Goal: Contribute content

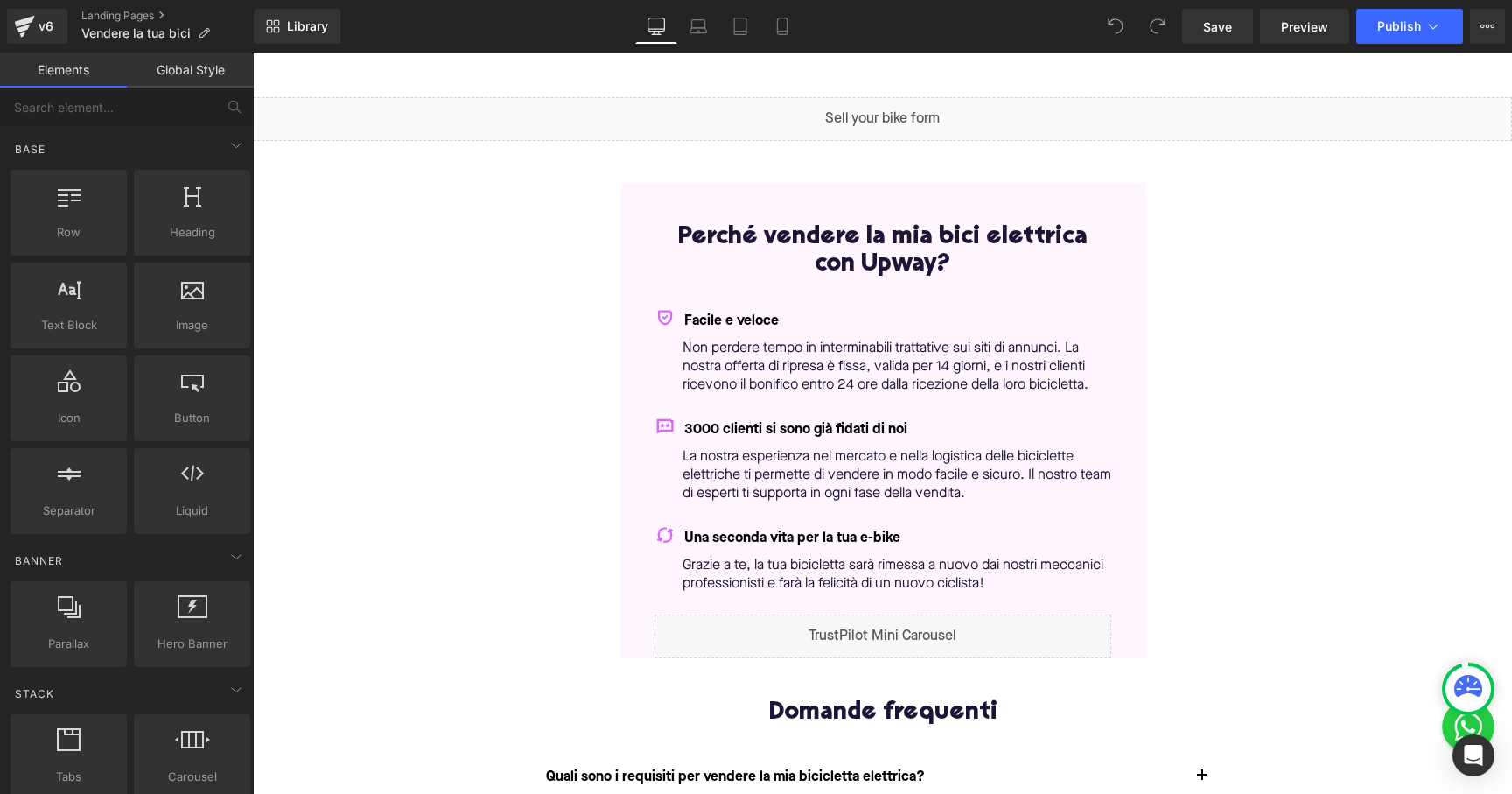
scroll to position [106, 0]
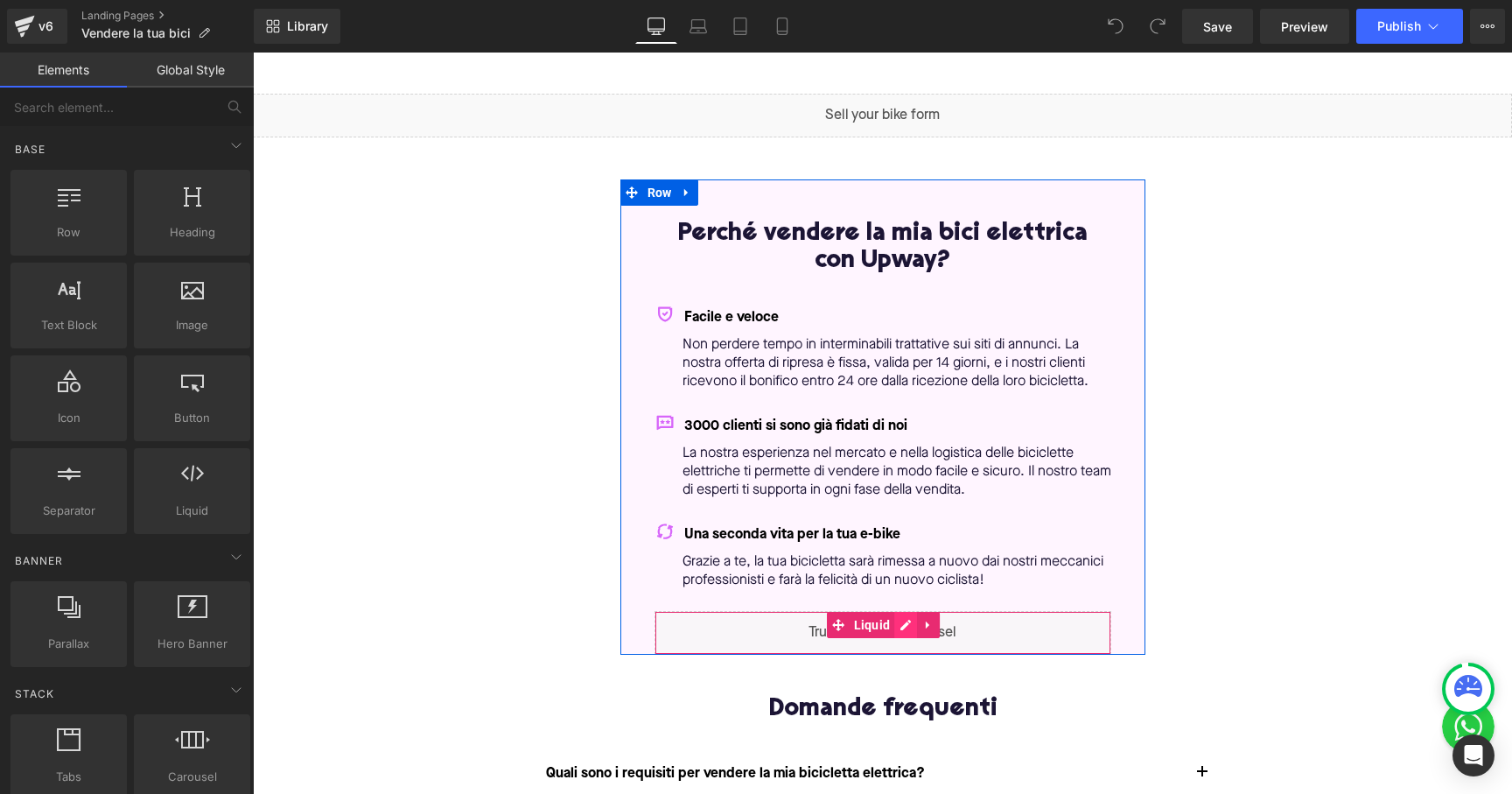
click at [899, 613] on div "Liquid" at bounding box center [882, 633] width 456 height 44
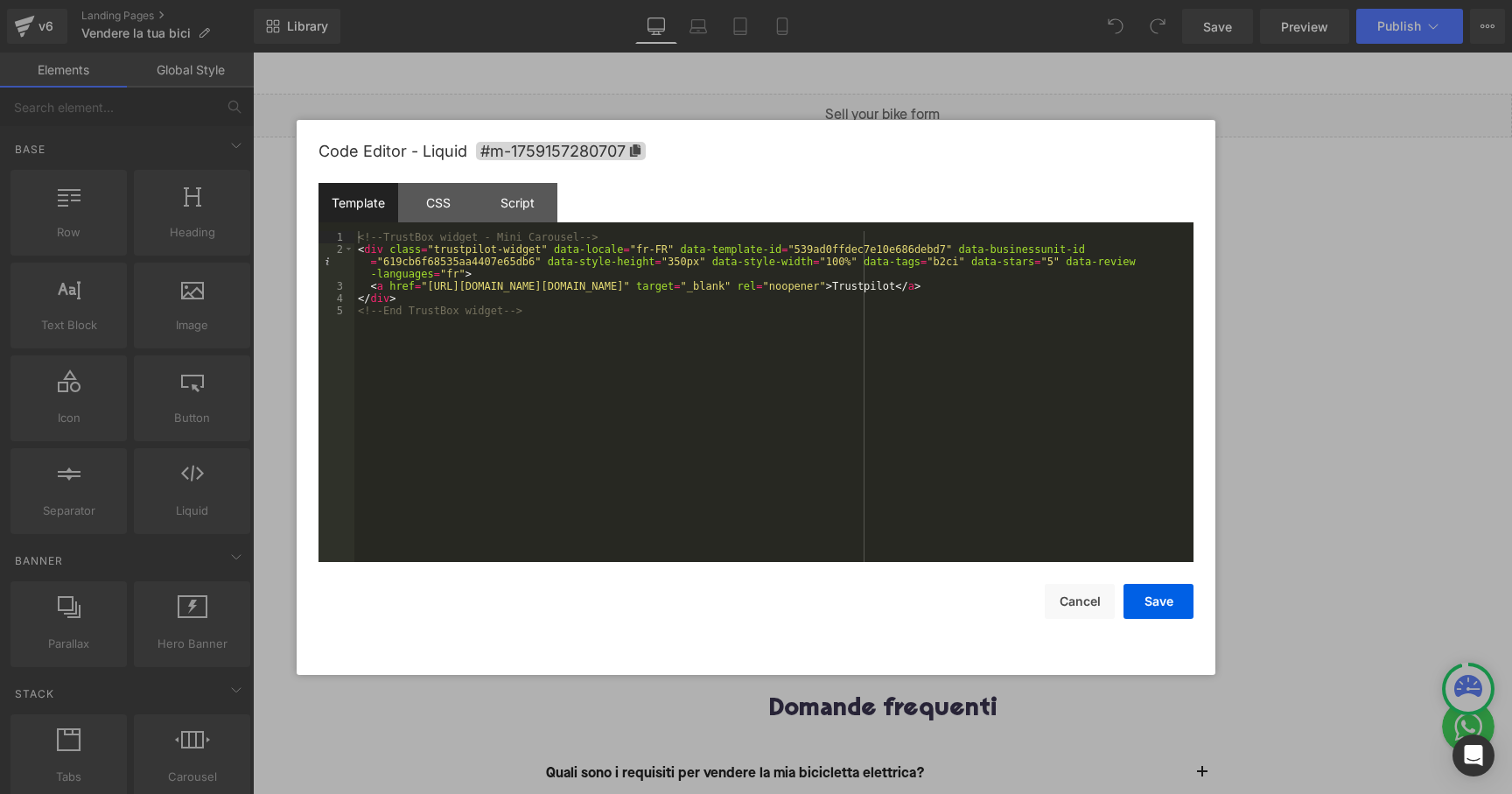
click at [647, 250] on div "<!-- TrustBox widget - Mini Carousel --> < div class = "trustpilot-widget" data…" at bounding box center [774, 409] width 839 height 355
click at [846, 266] on div "<!-- TrustBox widget - Mini Carousel --> < div class = "trustpilot-widget" data…" at bounding box center [774, 409] width 839 height 355
click at [822, 277] on div "<!-- TrustBox widget - Mini Carousel --> < div class = "trustpilot-widget" data…" at bounding box center [774, 409] width 839 height 355
click at [492, 290] on div "<!-- TrustBox widget - Mini Carousel --> < div class = "trustpilot-widget" data…" at bounding box center [774, 409] width 839 height 355
click at [459, 274] on div "<!-- TrustBox widget - Mini Carousel --> < div class = "trustpilot-widget" data…" at bounding box center [774, 409] width 839 height 355
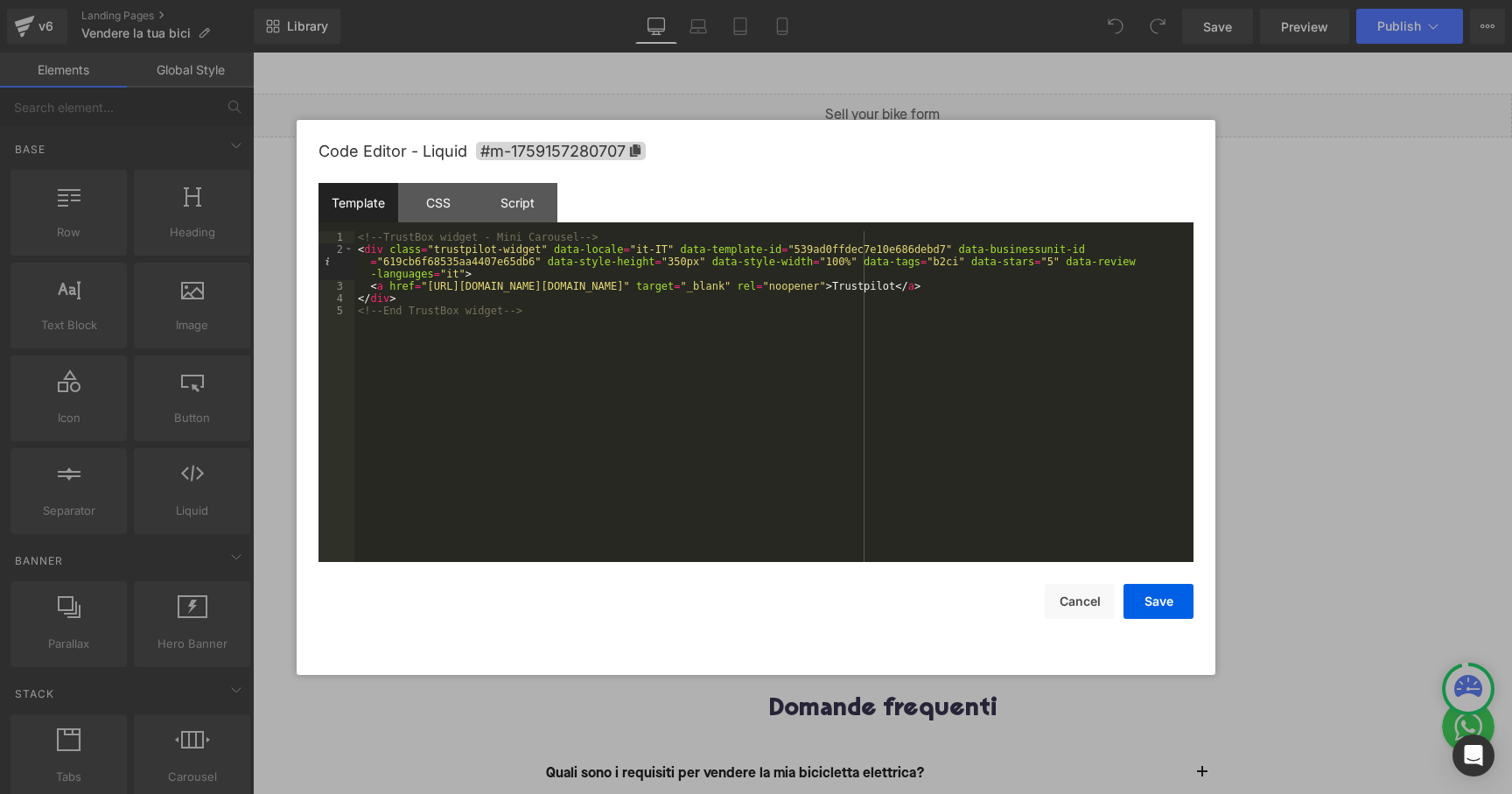
click at [613, 307] on div "<!-- TrustBox widget - Mini Carousel --> < div class = "trustpilot-widget" data…" at bounding box center [774, 409] width 839 height 355
click at [761, 347] on div "<!-- TrustBox widget - Mini Carousel --> < div class = "trustpilot-widget" data…" at bounding box center [774, 409] width 839 height 355
click at [1158, 603] on button "Save" at bounding box center [1158, 601] width 70 height 35
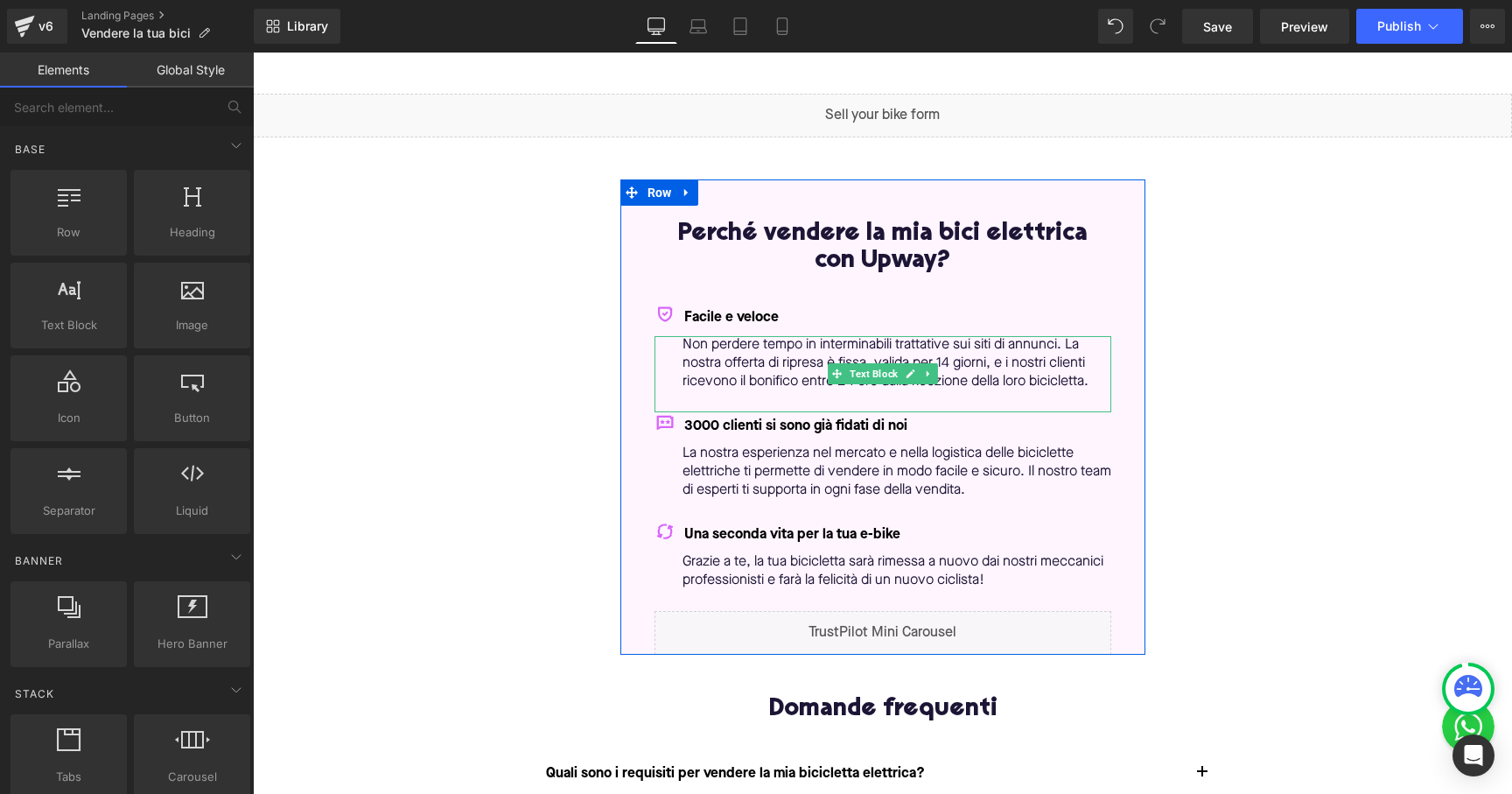
scroll to position [129, 0]
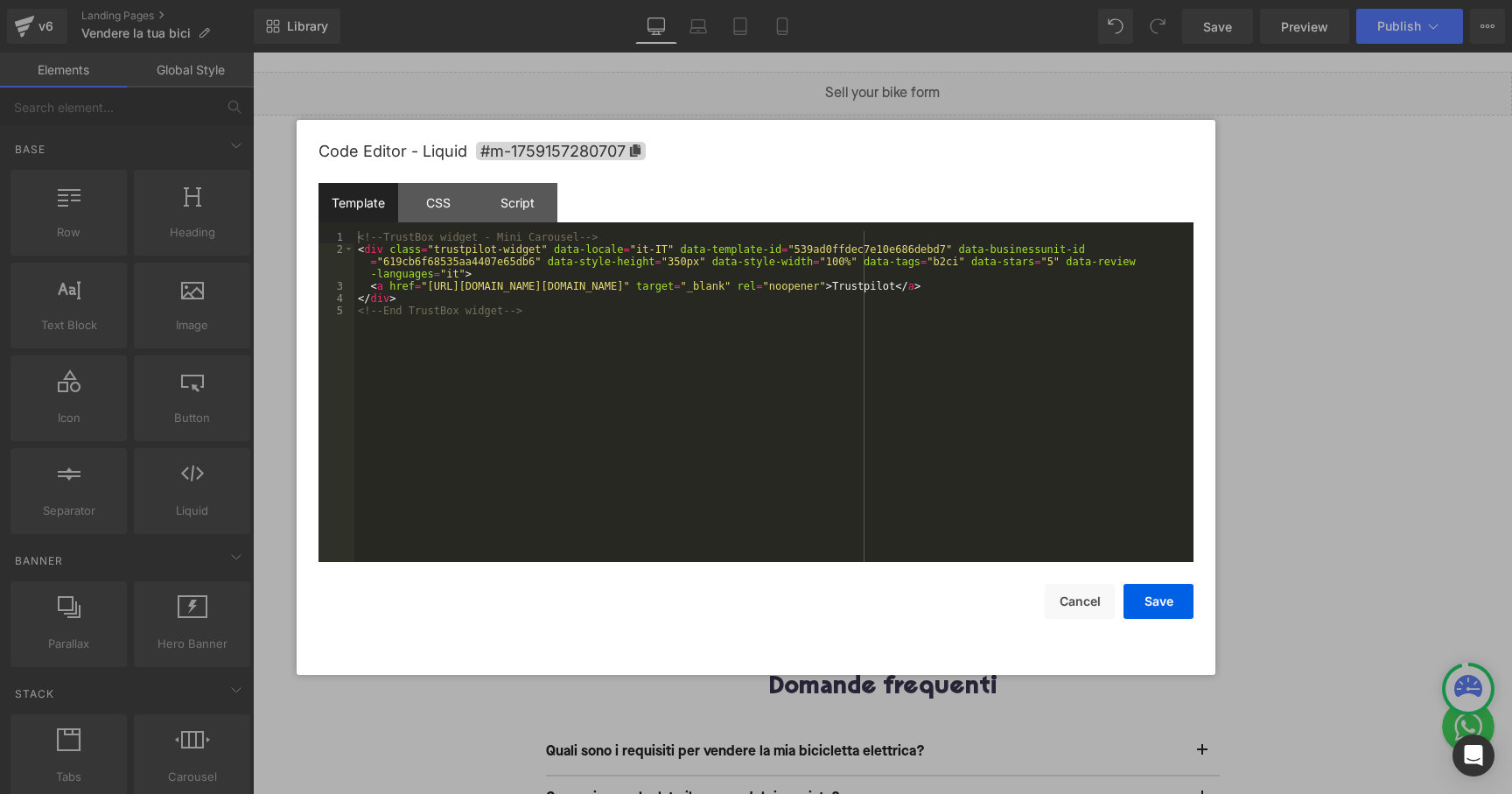
click at [908, 596] on div "Liquid" at bounding box center [882, 610] width 456 height 44
click at [1167, 597] on button "Save" at bounding box center [1158, 601] width 70 height 35
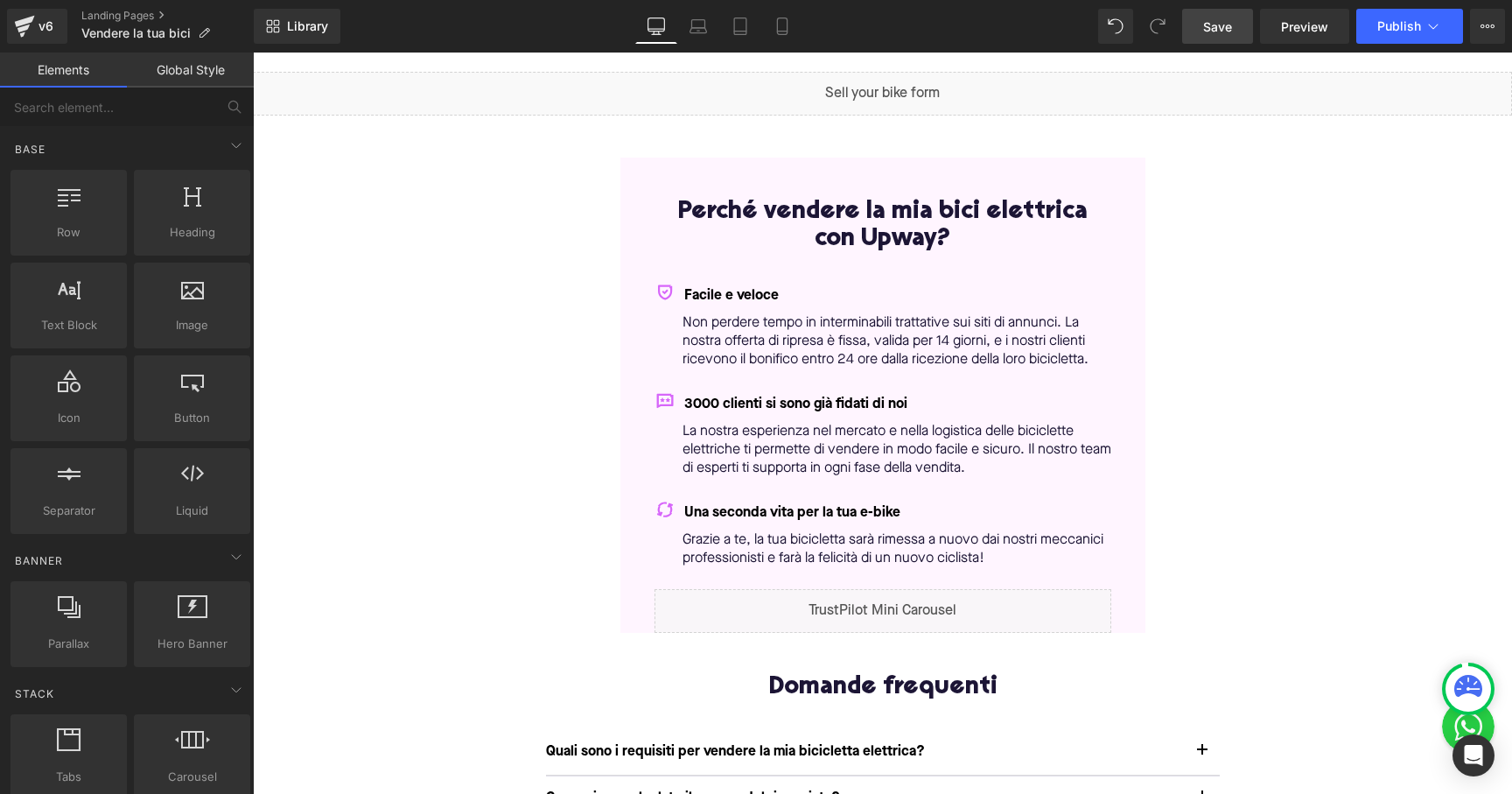
click at [1229, 27] on span "Save" at bounding box center [1217, 27] width 29 height 19
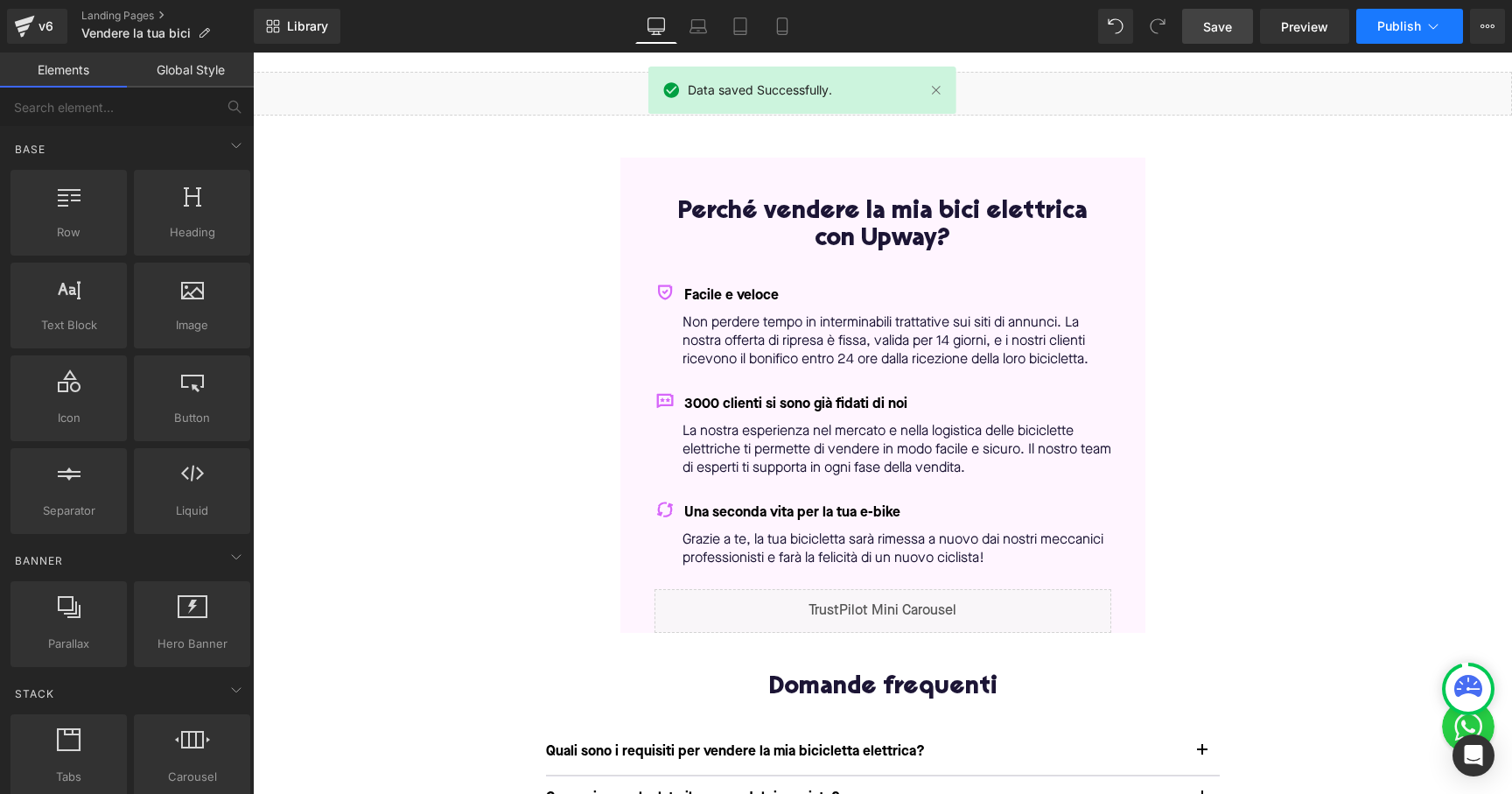
click at [1400, 26] on span "Publish" at bounding box center [1399, 26] width 44 height 14
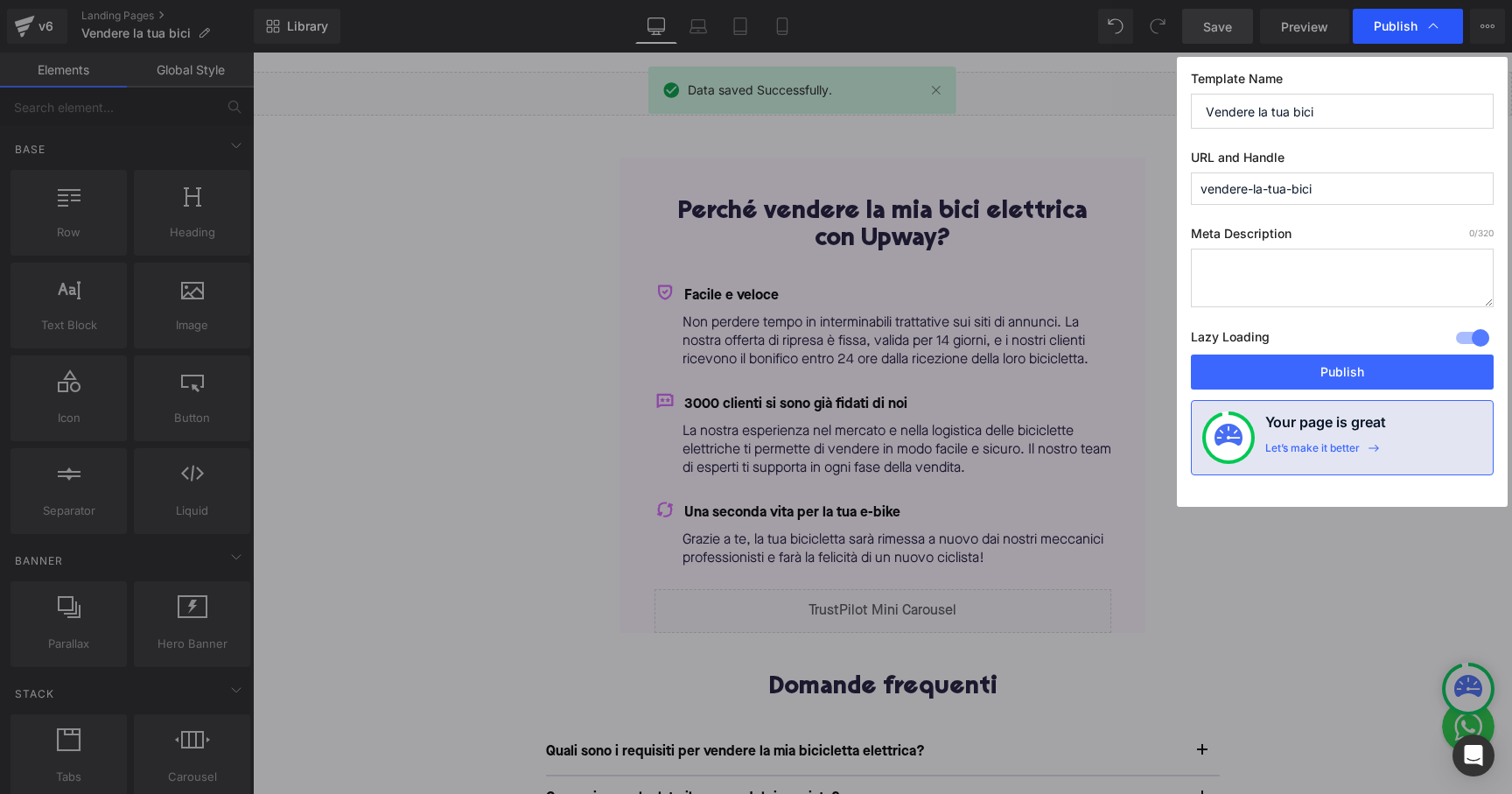
click at [1396, 27] on span "Publish" at bounding box center [1395, 26] width 44 height 16
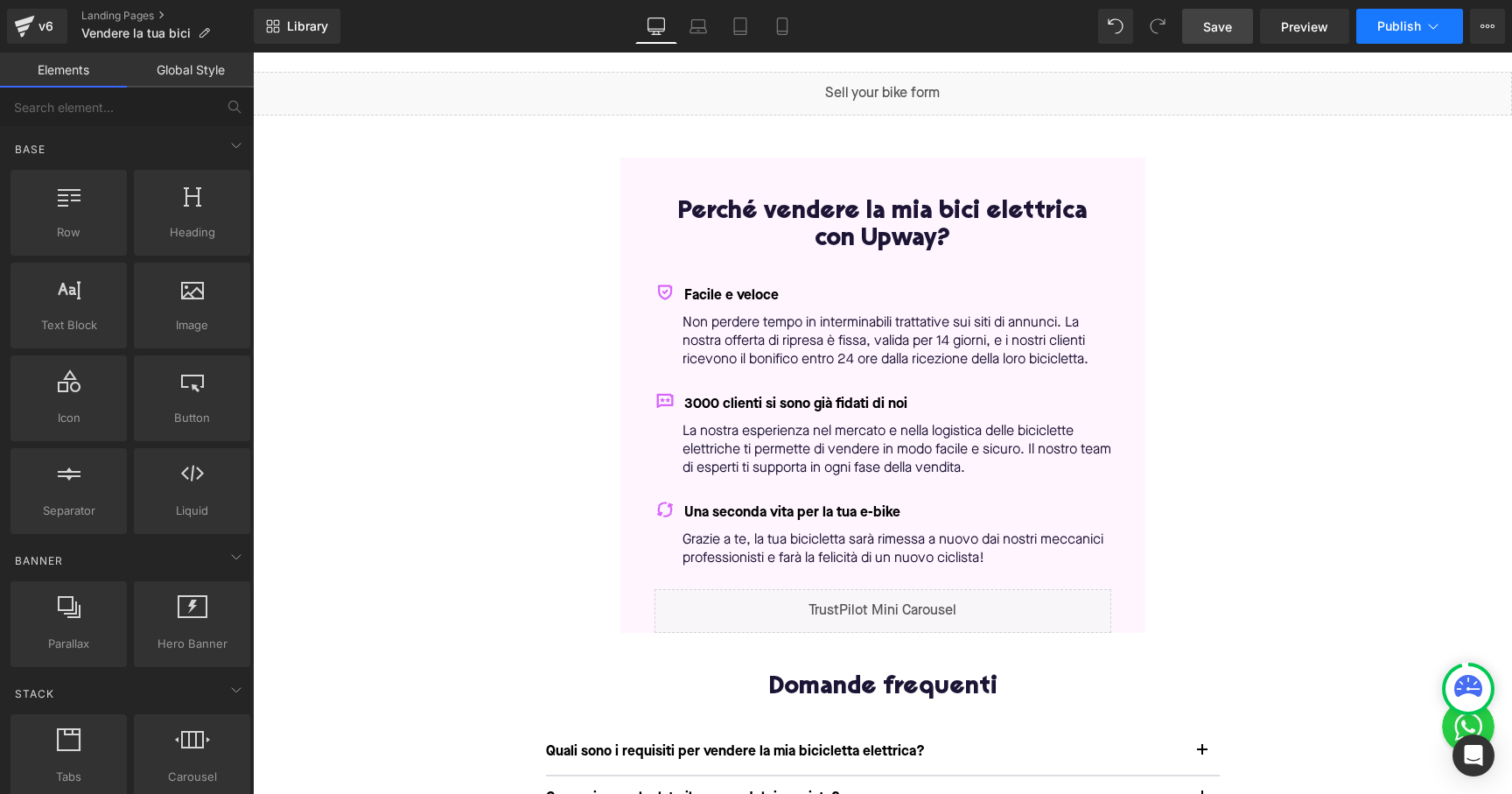
click at [1397, 23] on span "Publish" at bounding box center [1399, 26] width 44 height 14
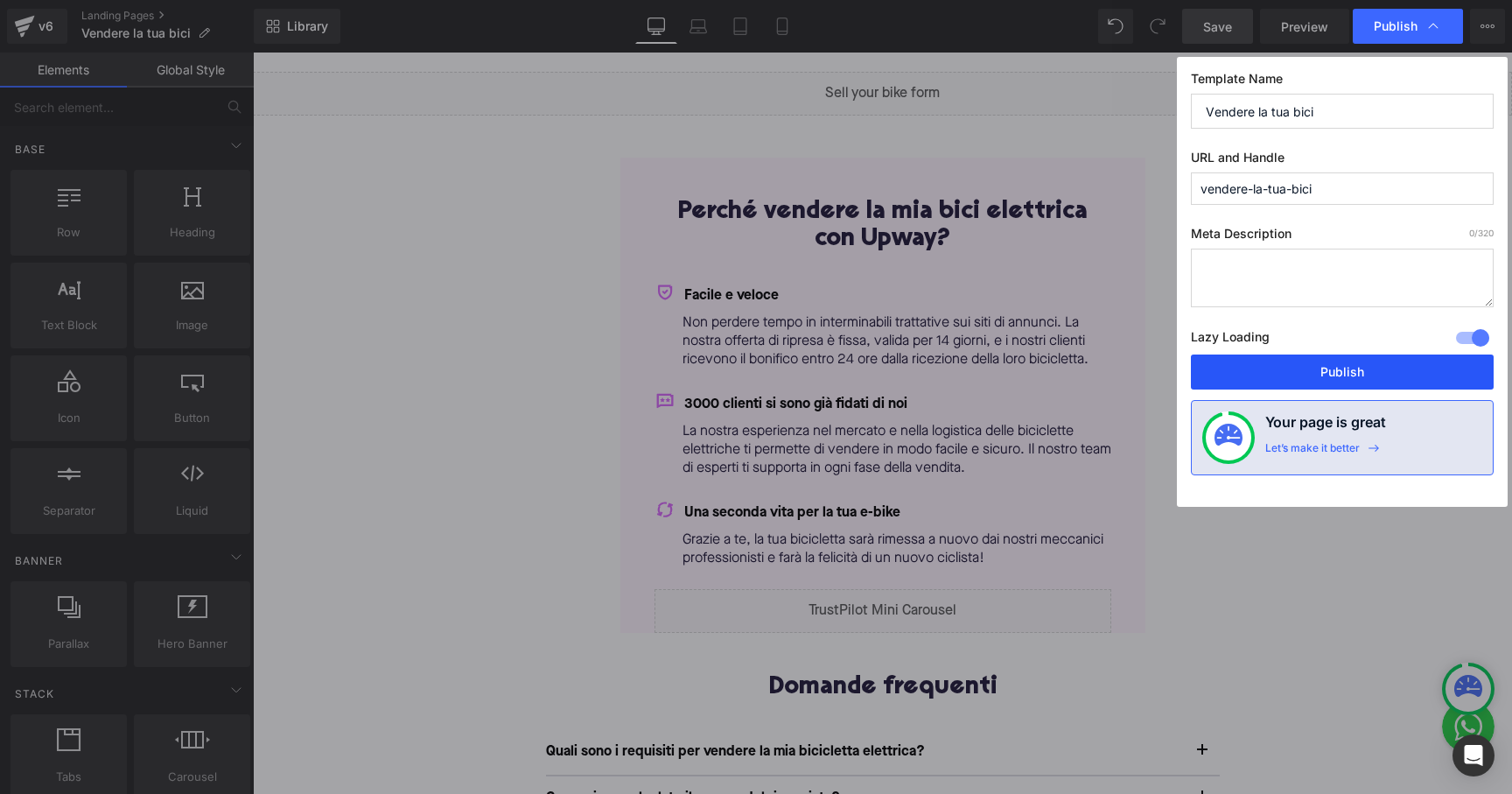
click at [1324, 370] on button "Publish" at bounding box center [1342, 372] width 302 height 35
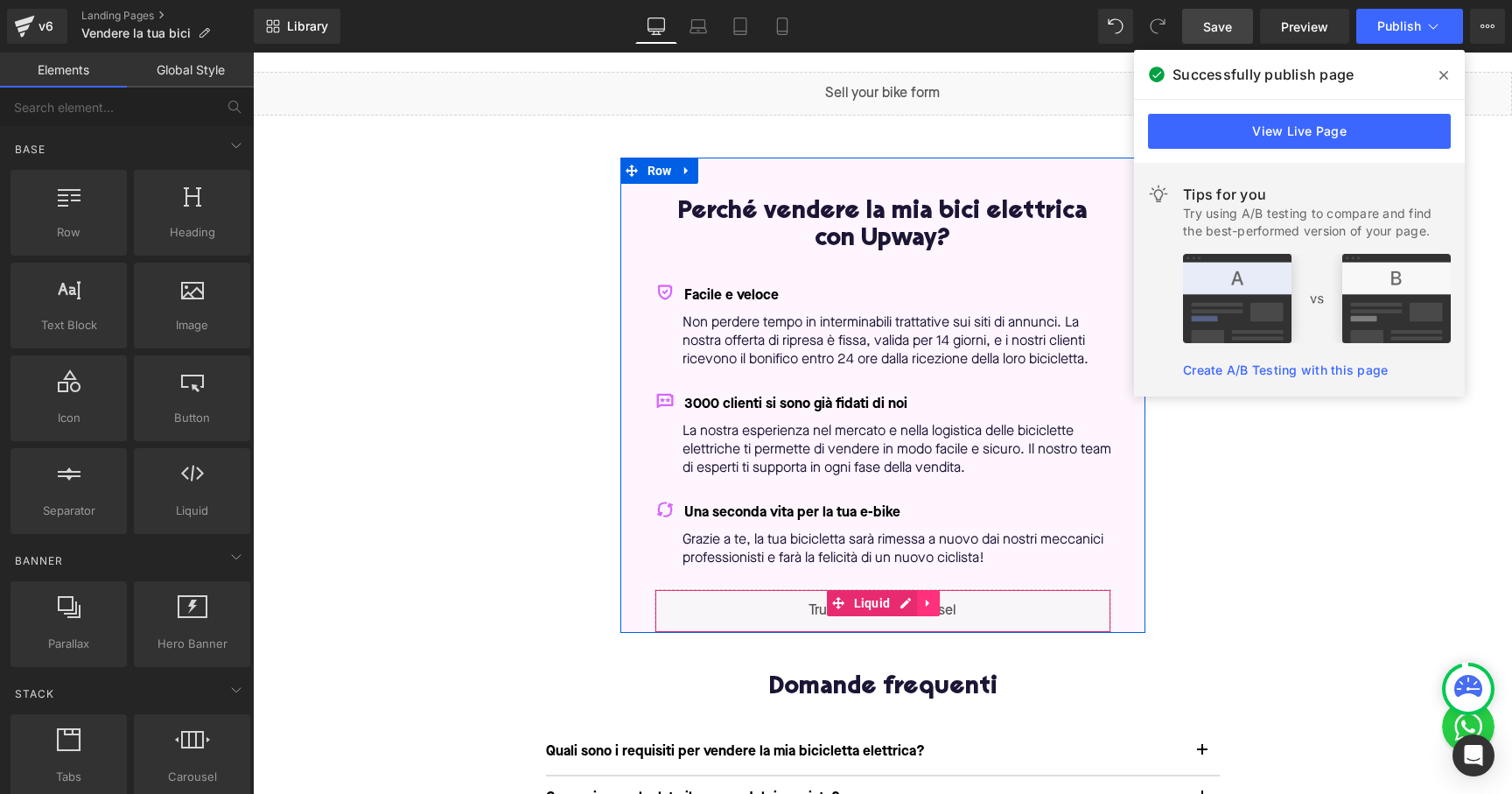
click at [922, 596] on icon at bounding box center [928, 603] width 12 height 13
click at [895, 598] on icon at bounding box center [894, 603] width 12 height 12
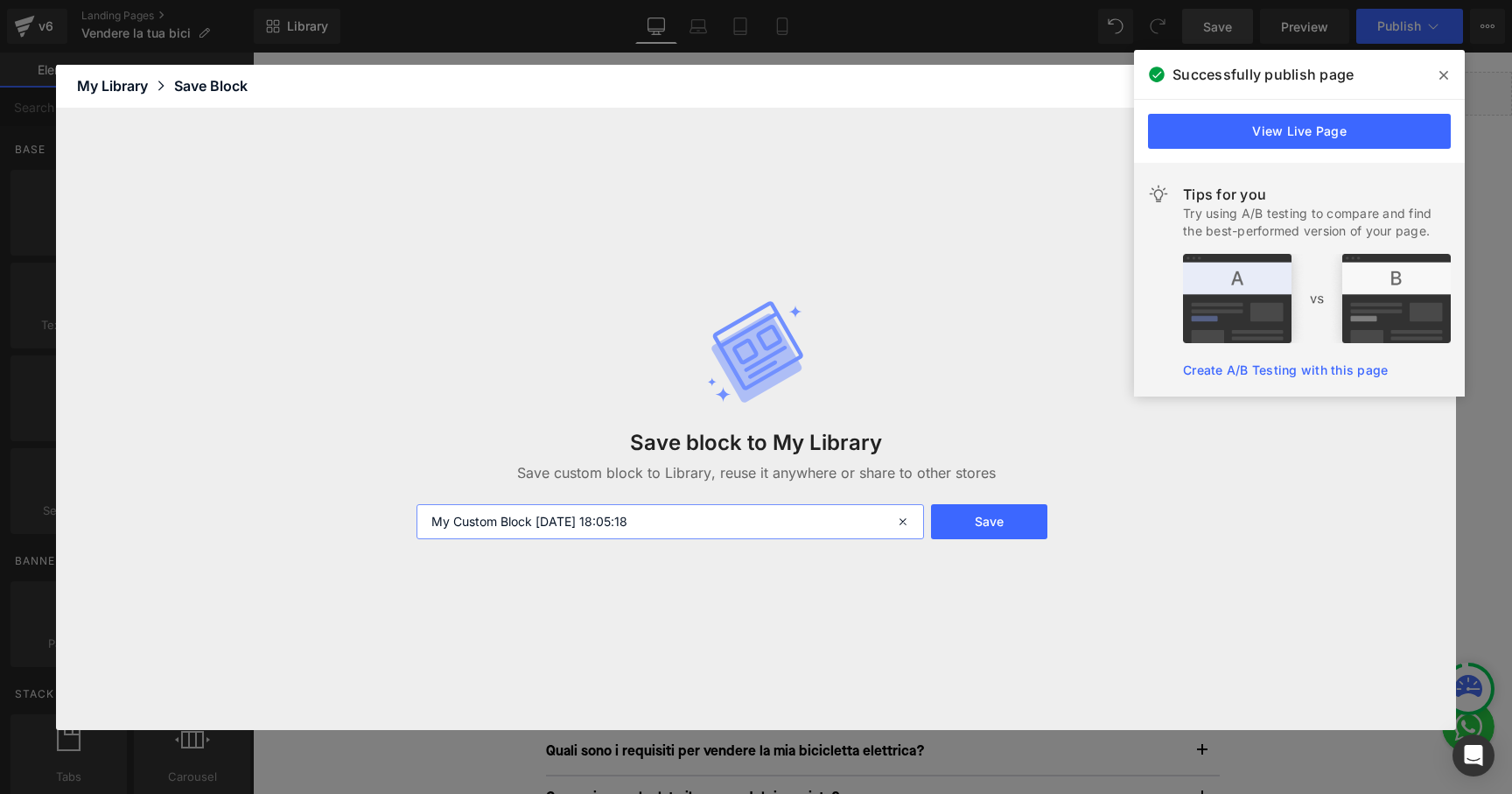
drag, startPoint x: 678, startPoint y: 524, endPoint x: 301, endPoint y: 525, distance: 377.0
click at [301, 525] on div "Save block to My Library Save custom block to Library, reuse it anywhere or sha…" at bounding box center [756, 419] width 1400 height 621
click at [532, 519] on input "IT Trustpilot minicarousel" at bounding box center [670, 522] width 508 height 35
click at [655, 529] on input "IT Trustpilot mini-carousel" at bounding box center [670, 522] width 508 height 35
type input "IT Trustpilot mini-carousel"
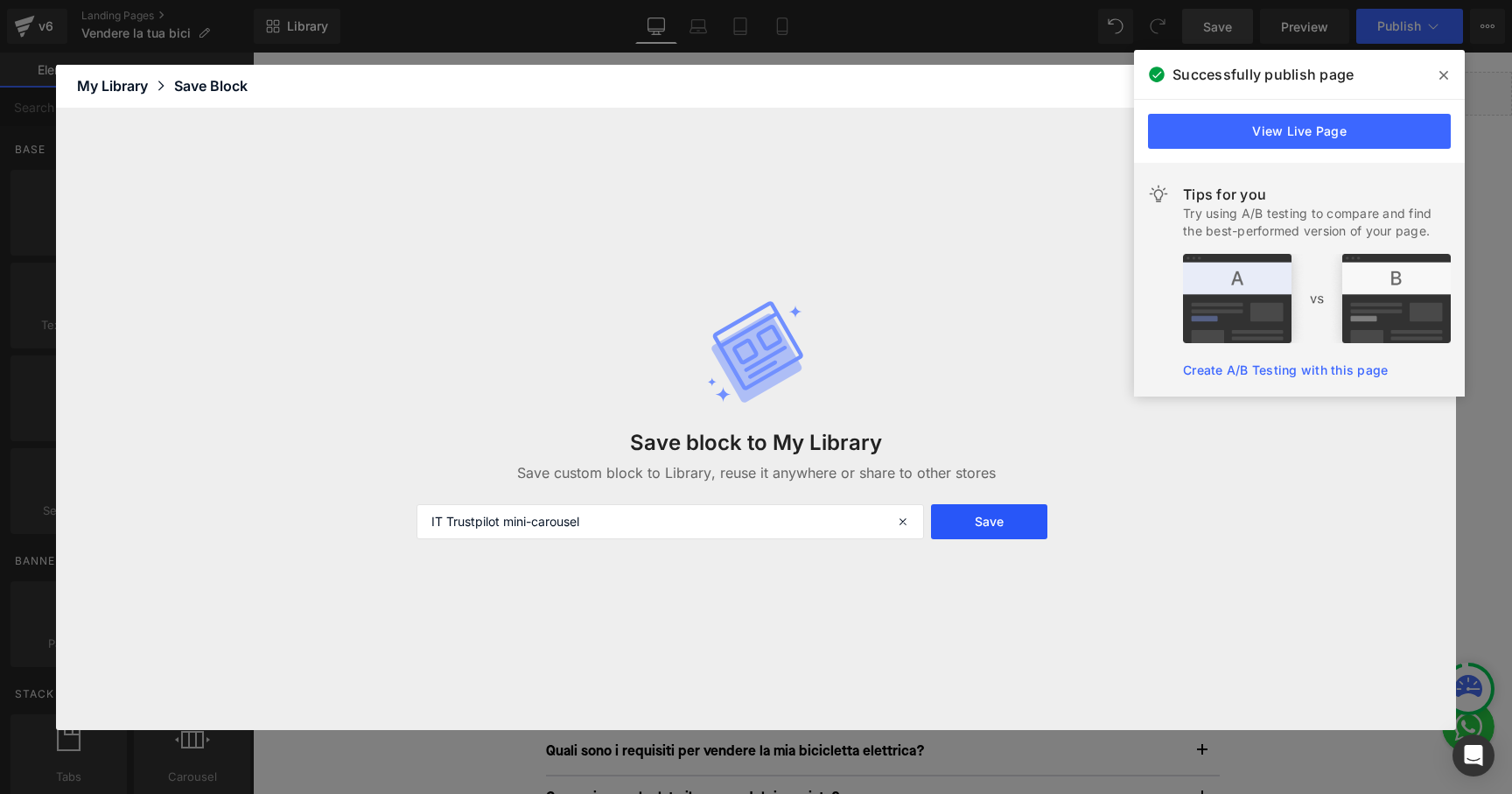
click at [979, 523] on button "Save" at bounding box center [989, 522] width 117 height 35
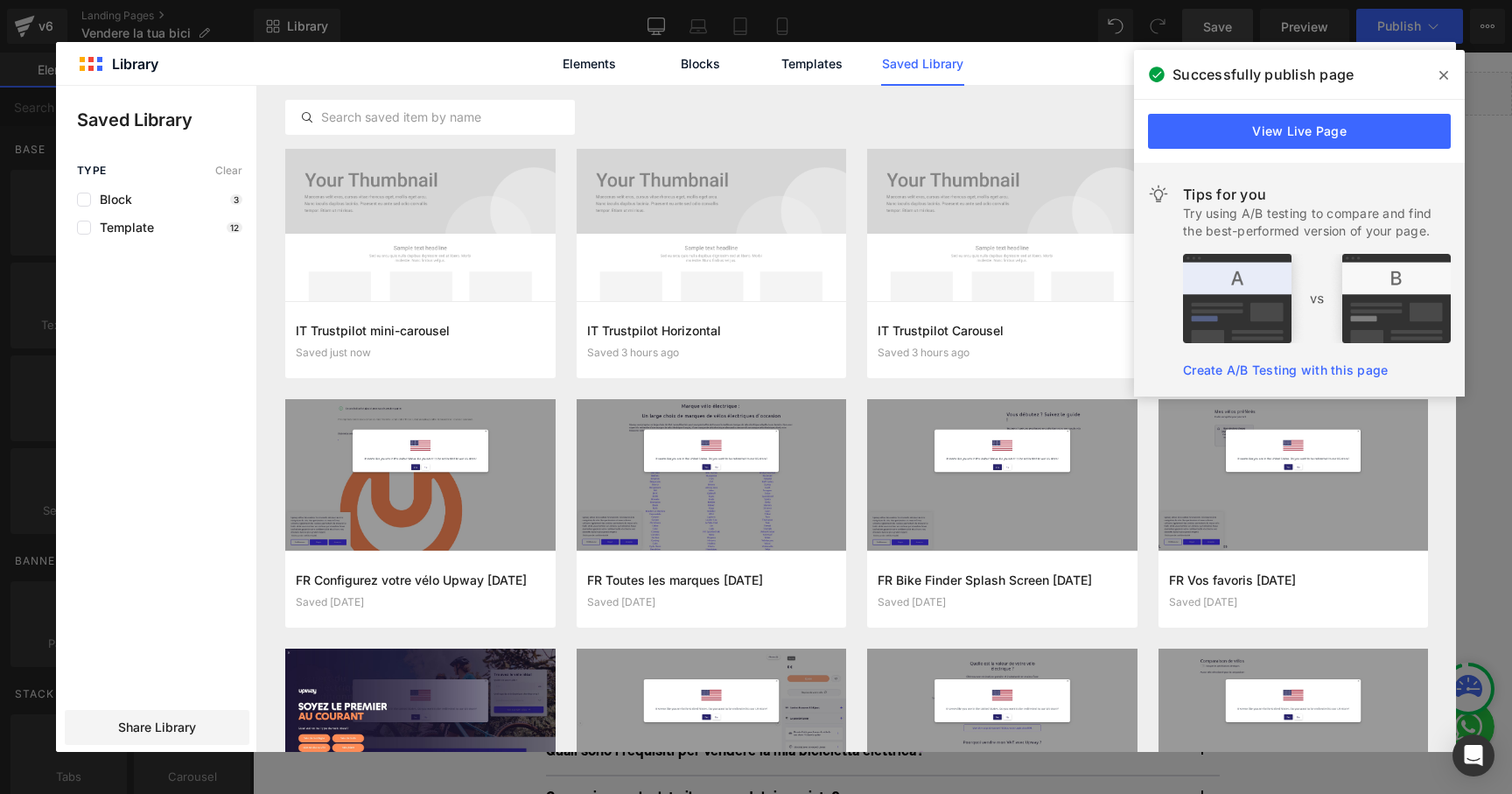
click at [1446, 76] on icon at bounding box center [1444, 75] width 8 height 14
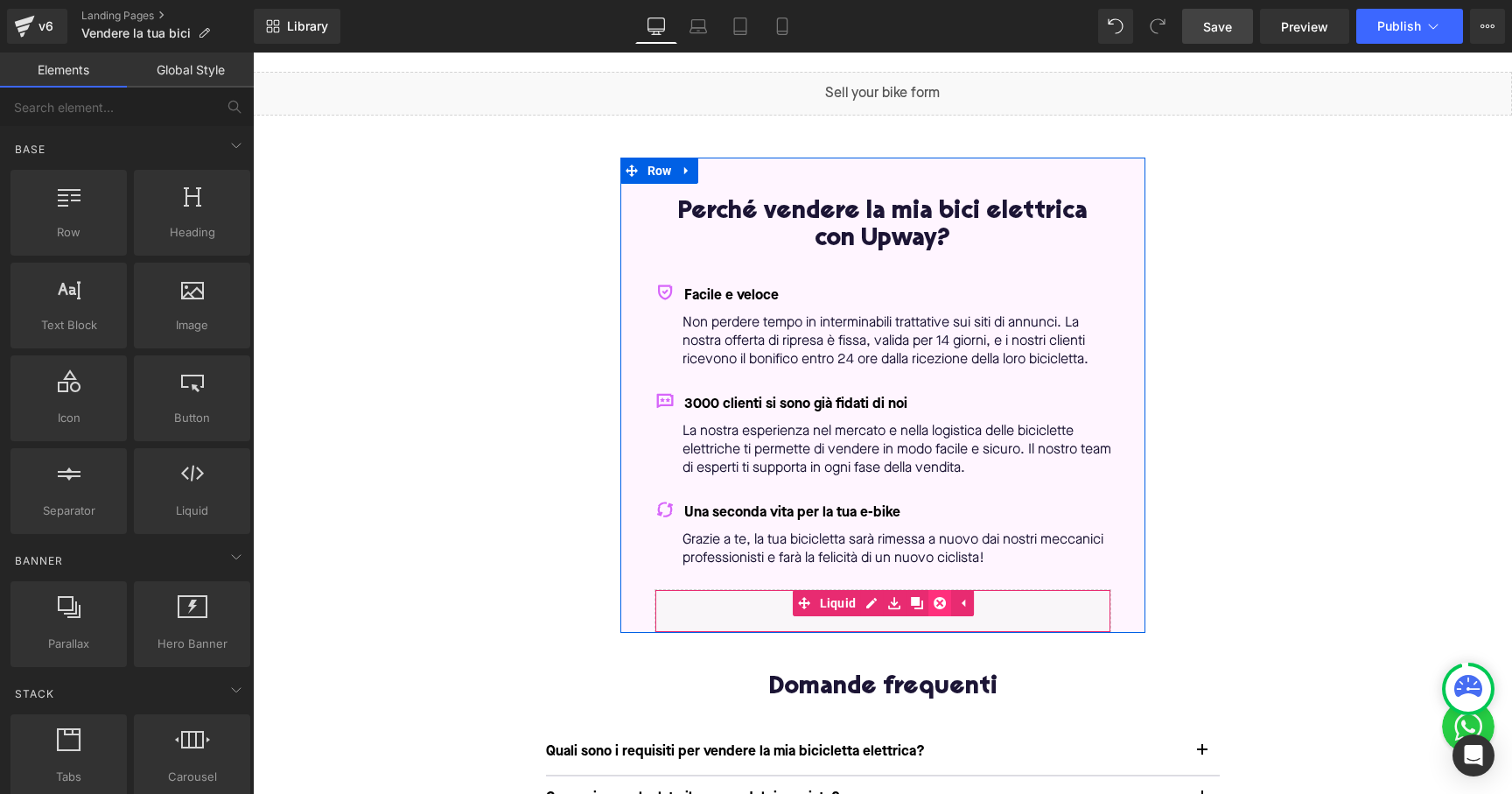
click at [940, 600] on icon at bounding box center [940, 603] width 12 height 12
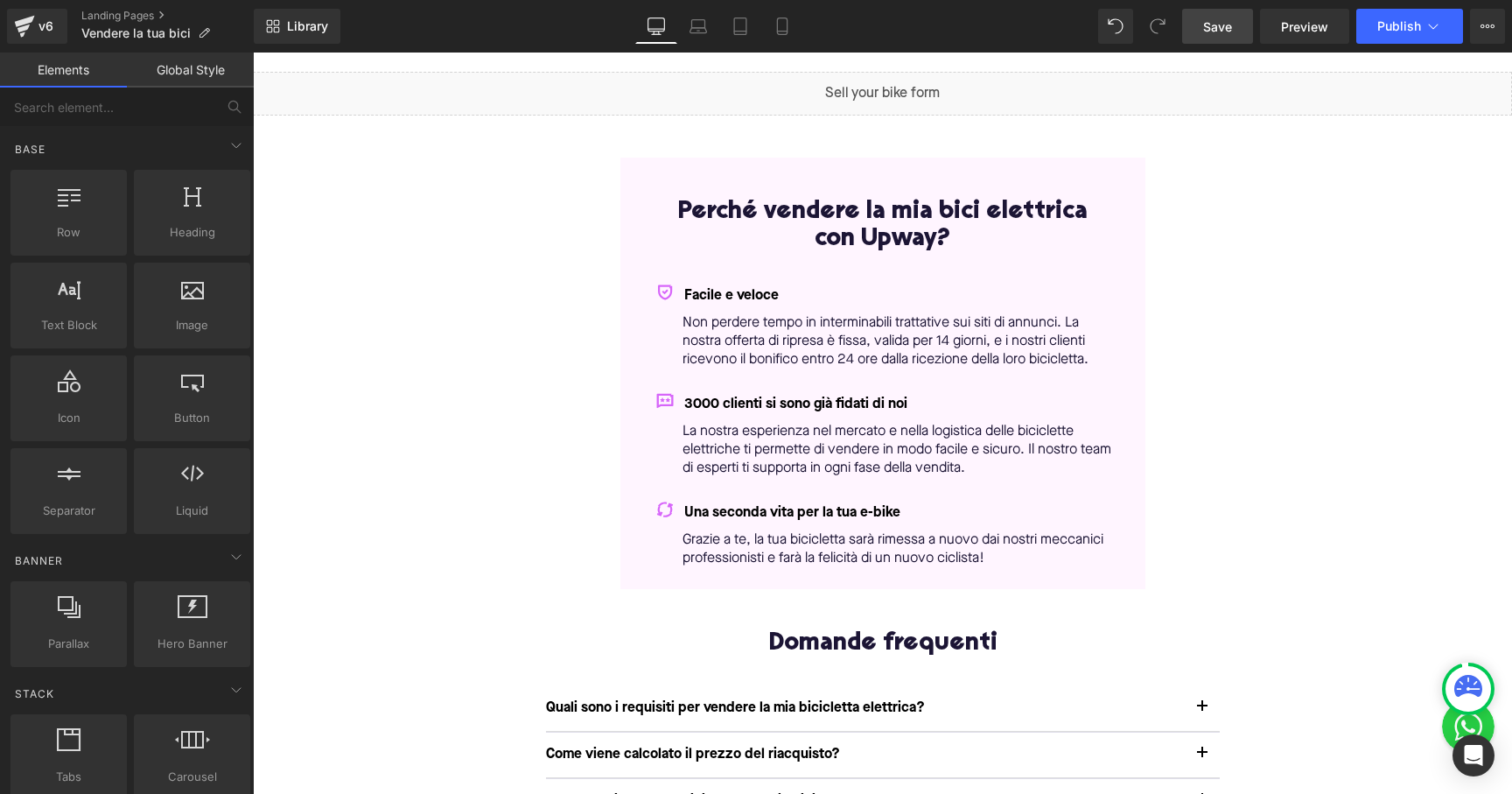
click at [312, 29] on span "Library" at bounding box center [308, 26] width 41 height 16
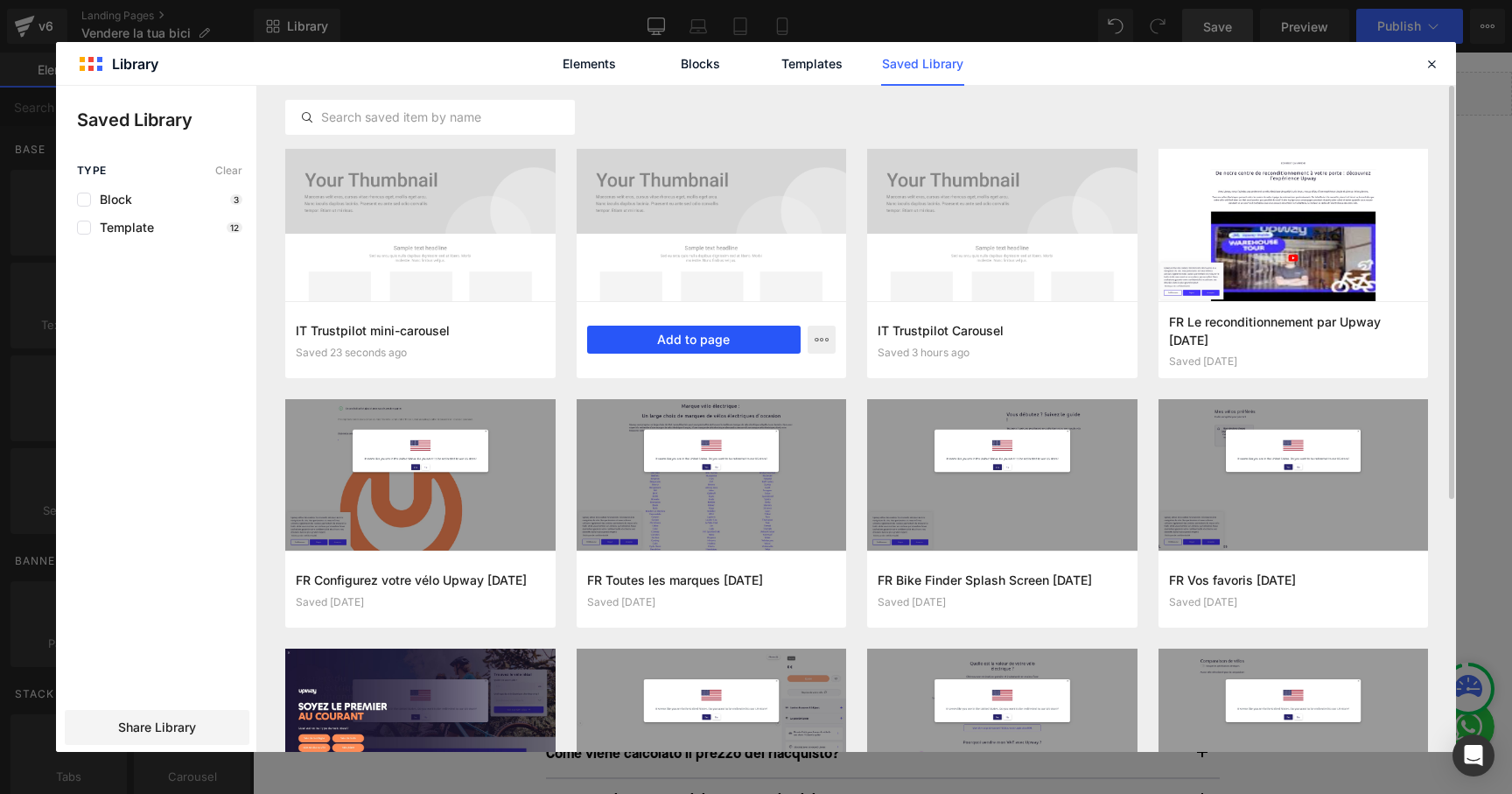
click at [749, 343] on button "Add to page" at bounding box center [694, 340] width 215 height 28
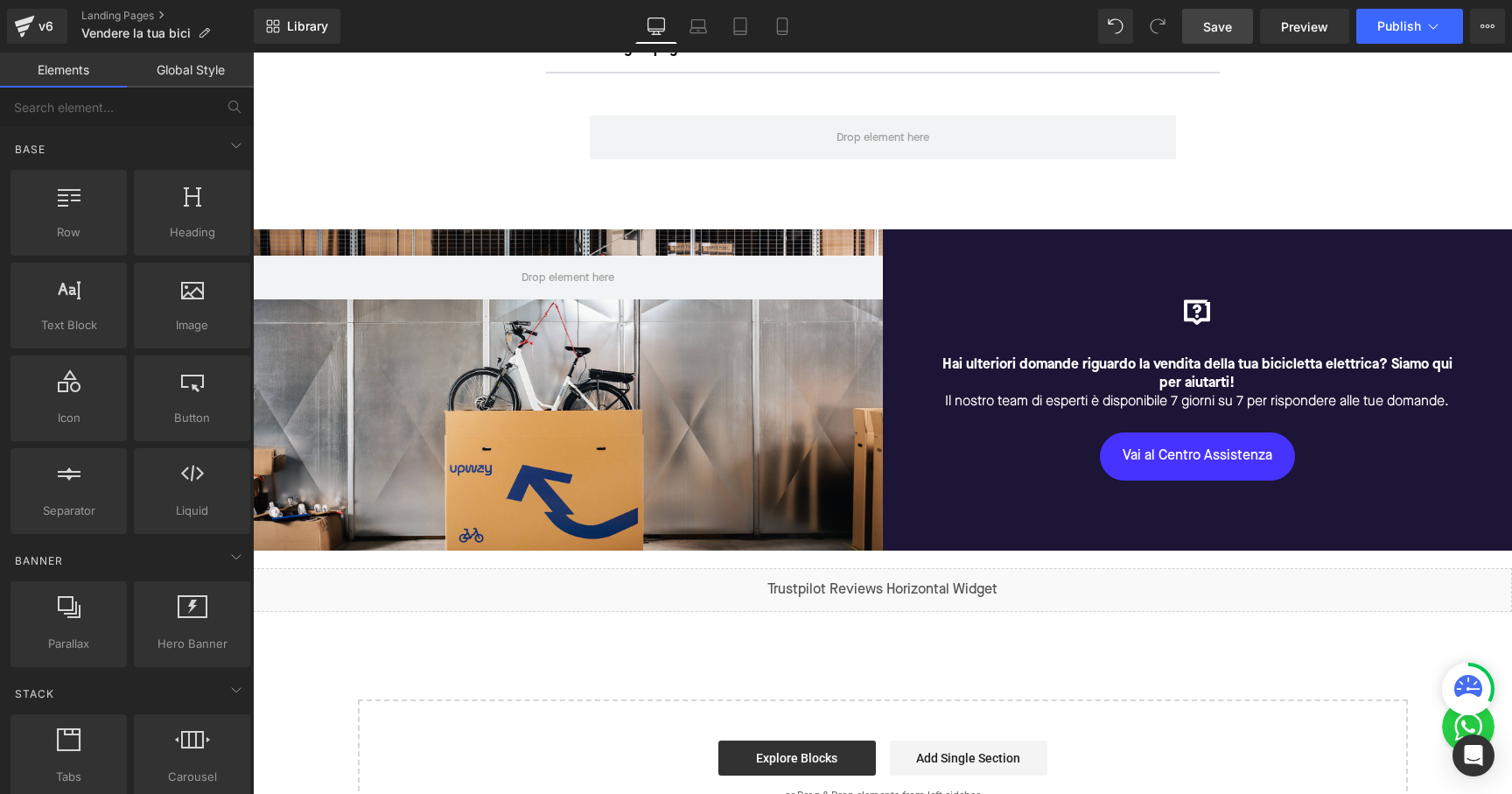
scroll to position [890, 0]
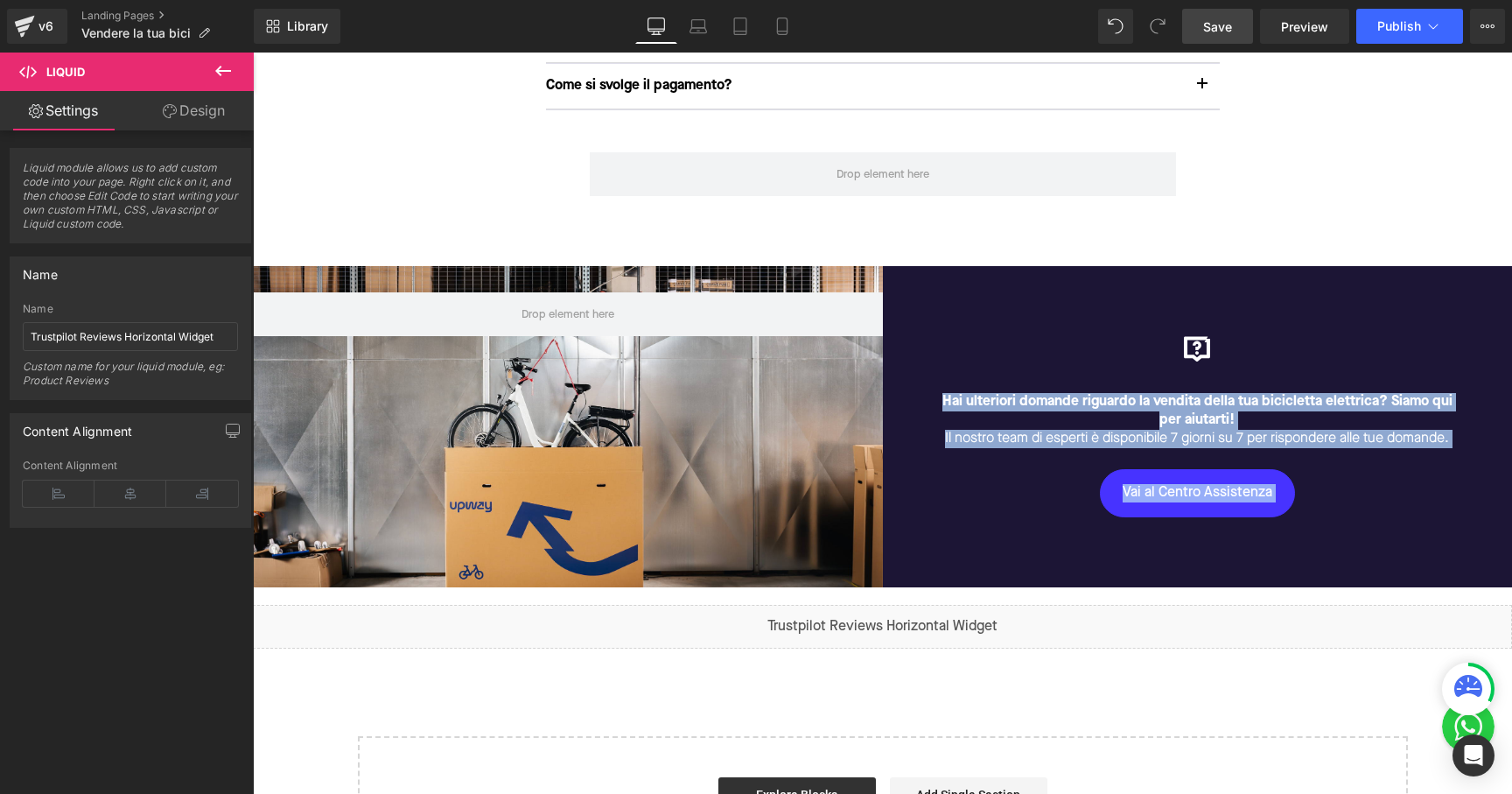
drag, startPoint x: 865, startPoint y: 621, endPoint x: 884, endPoint y: 255, distance: 366.5
click at [884, 255] on div "Liquid Row Perché vendere la mia bici elettrica con Upway? Heading Facile e vel…" at bounding box center [882, 94] width 1259 height 1568
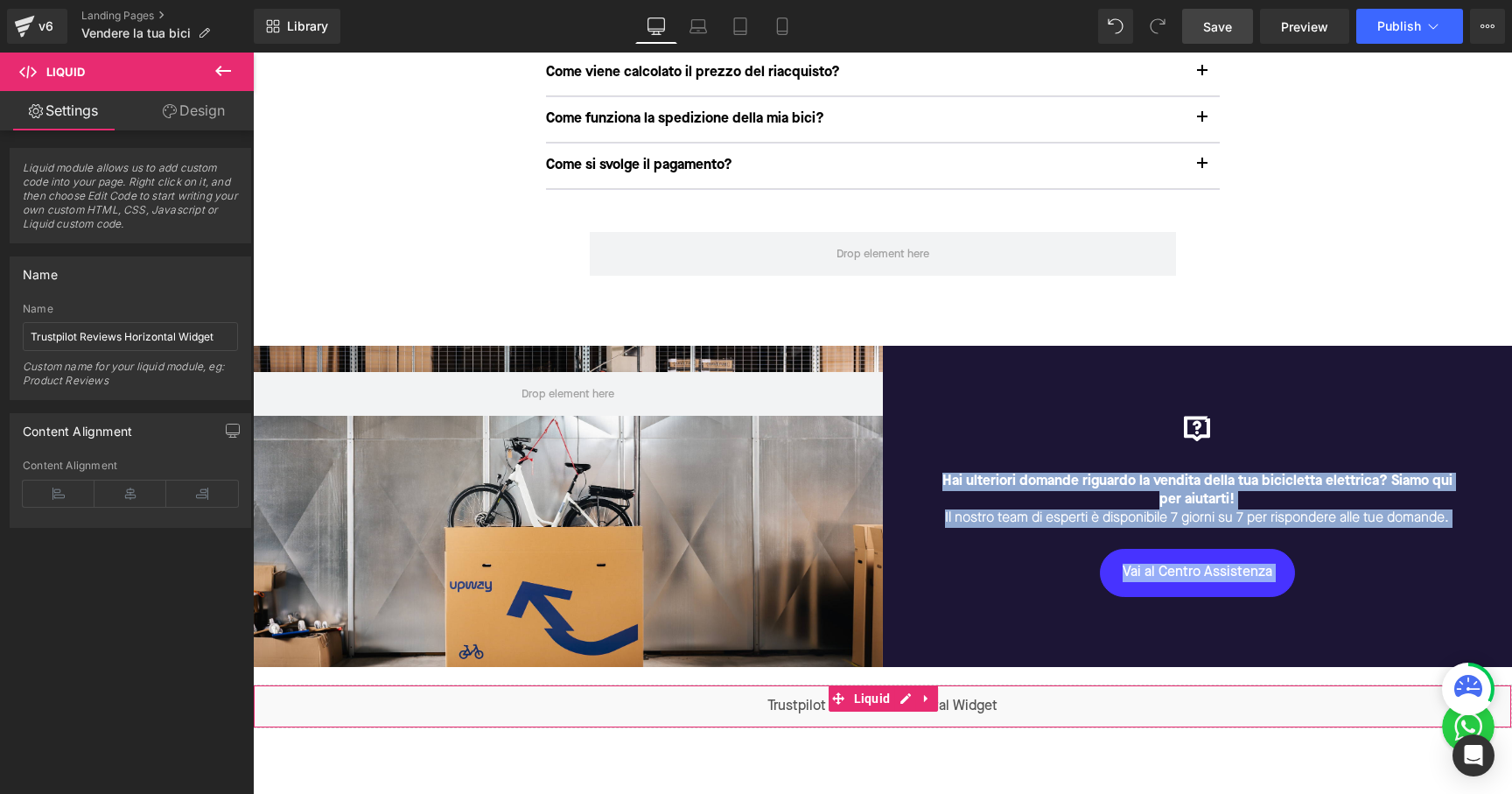
scroll to position [794, 0]
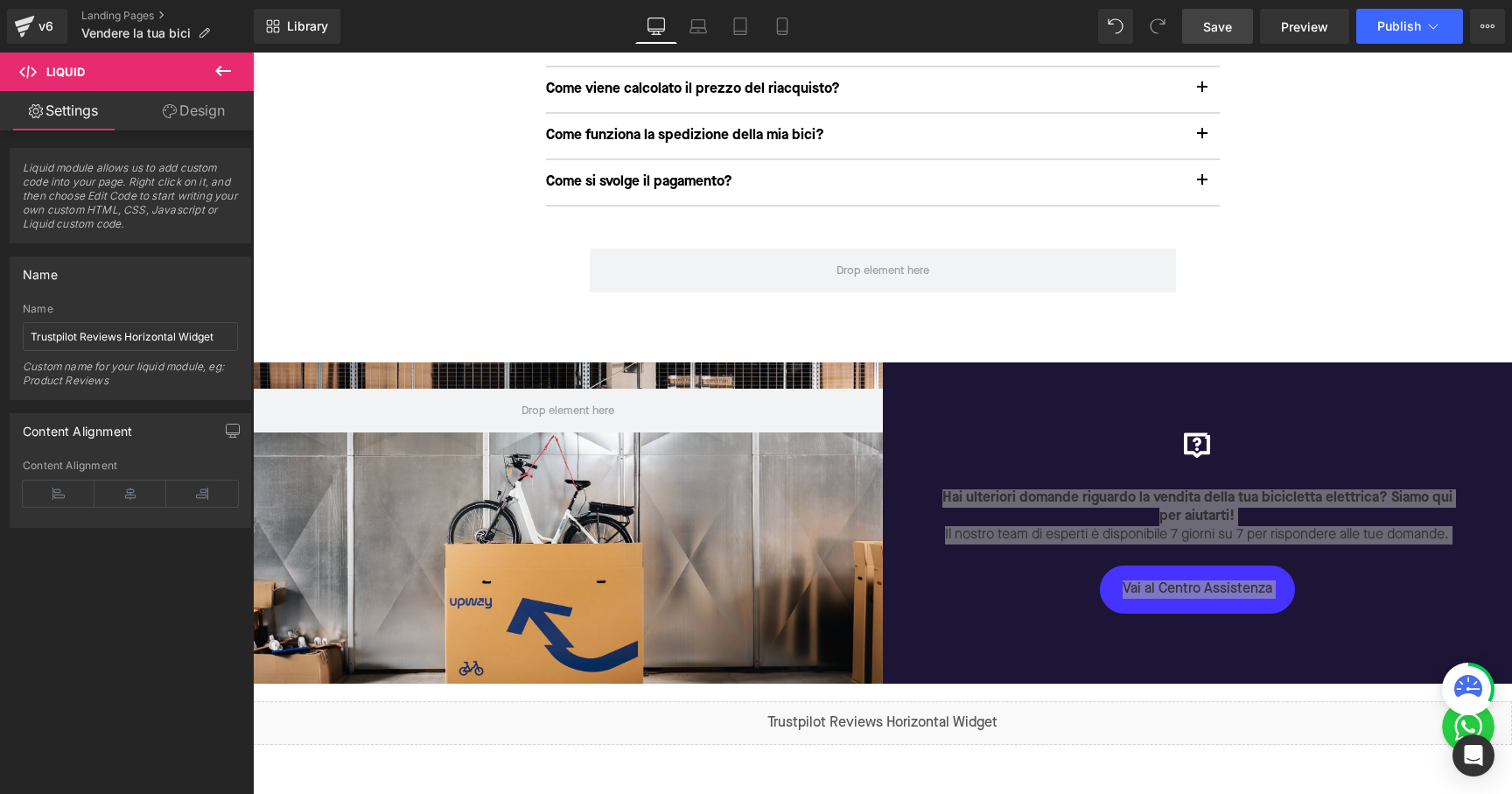
click at [775, 717] on div "Rendering Content" at bounding box center [756, 724] width 107 height 20
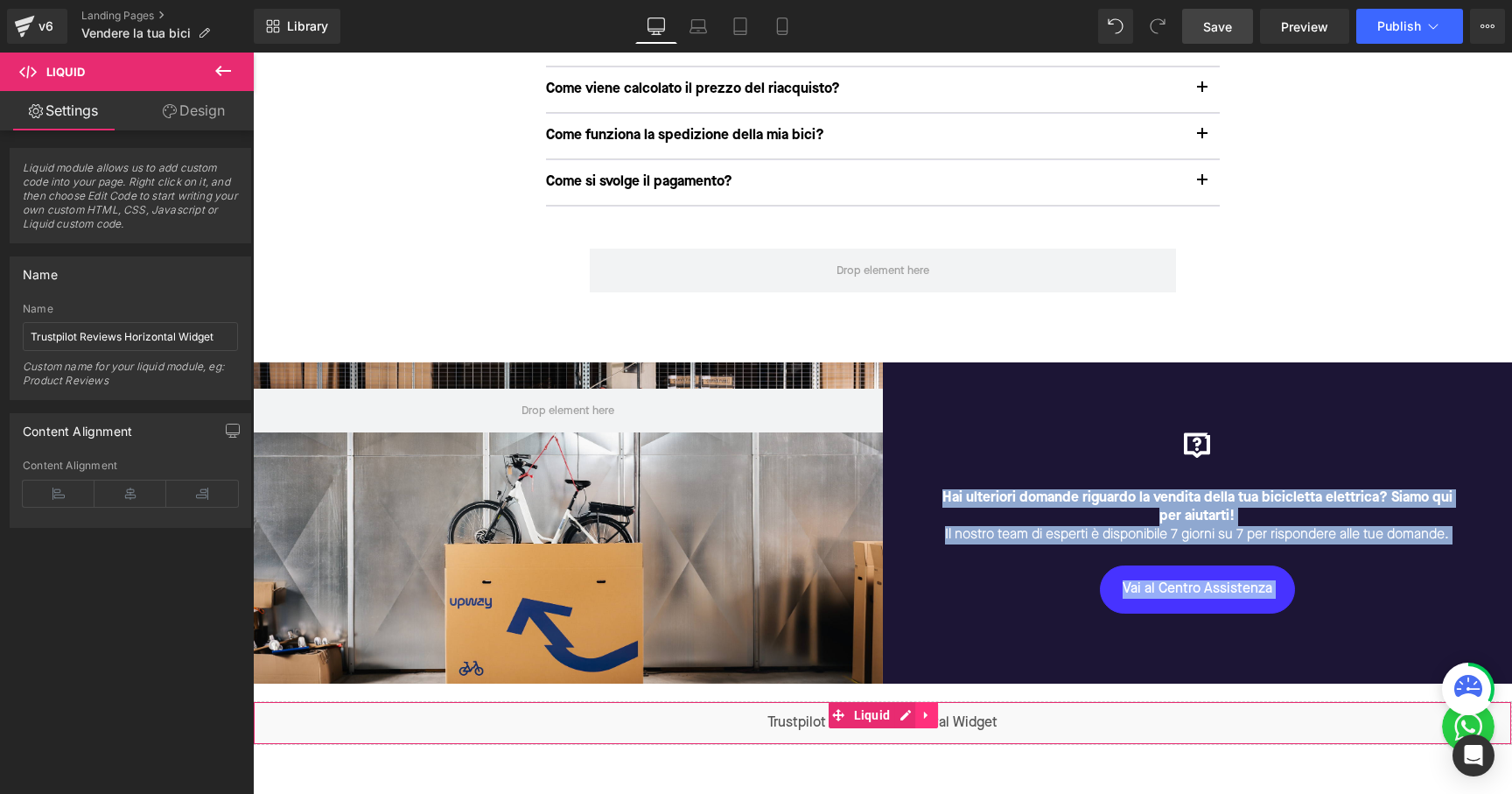
click at [927, 708] on icon at bounding box center [926, 715] width 12 height 13
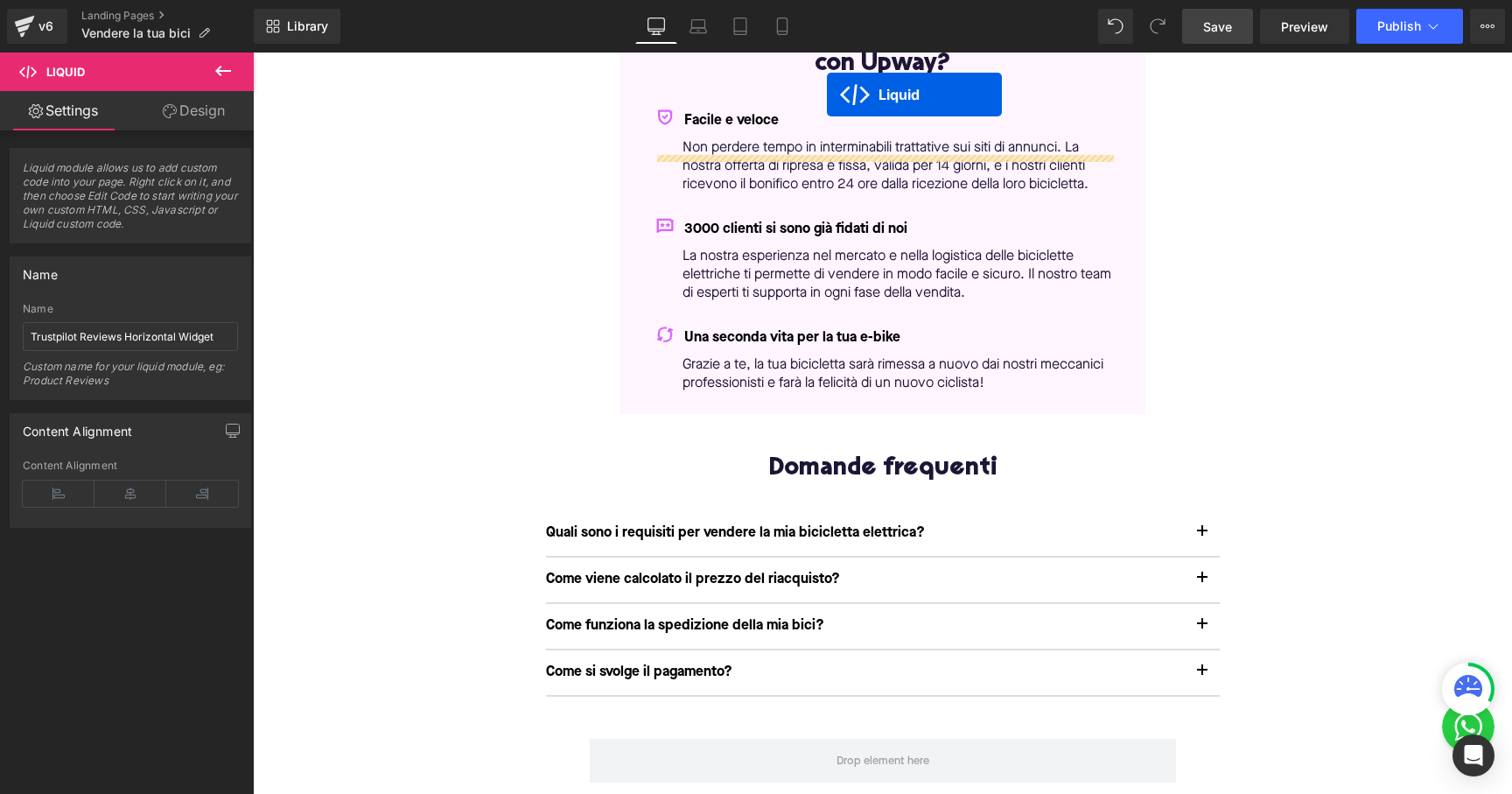
scroll to position [216, 0]
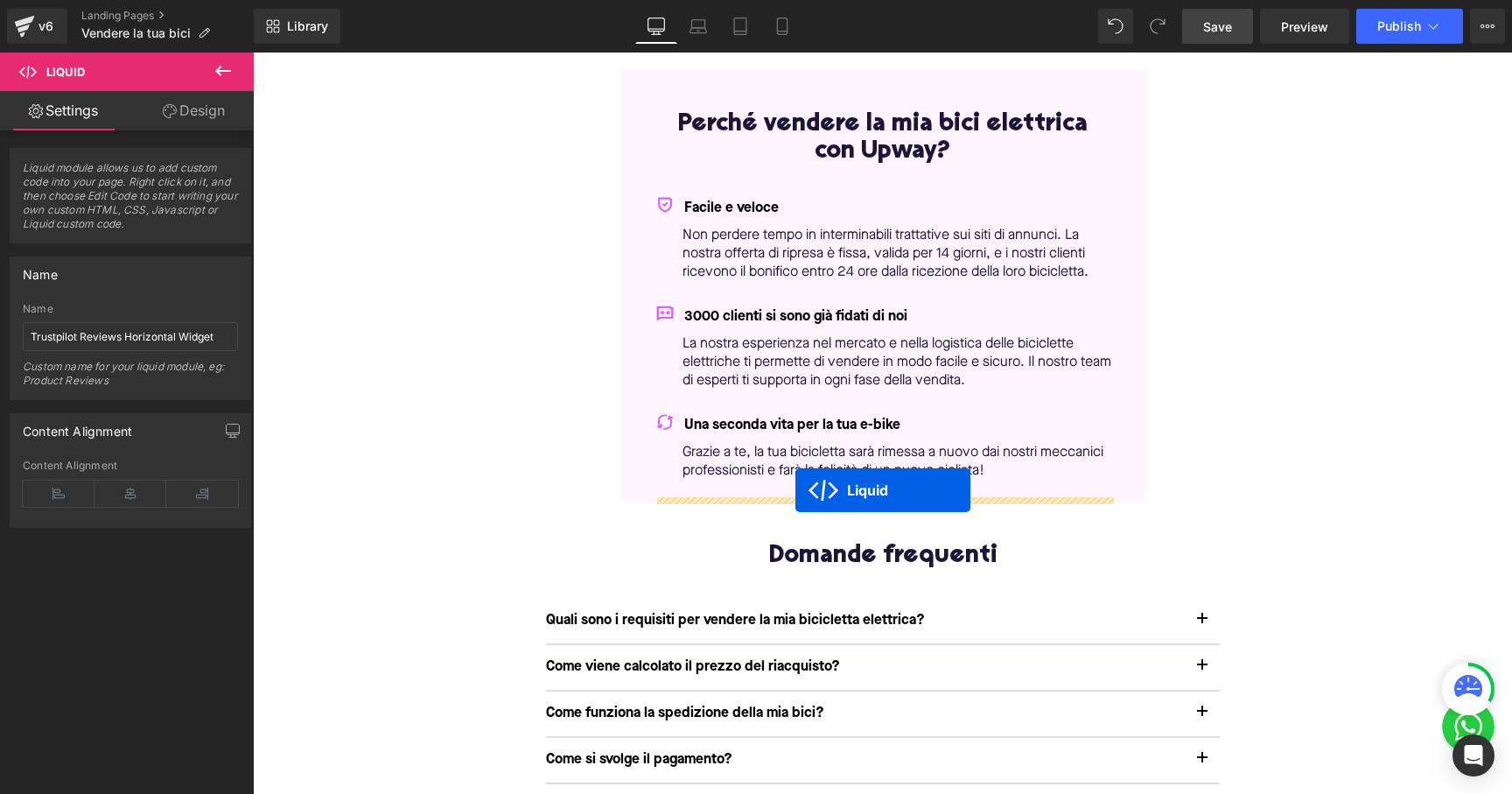
drag, startPoint x: 809, startPoint y: 709, endPoint x: 794, endPoint y: 489, distance: 220.5
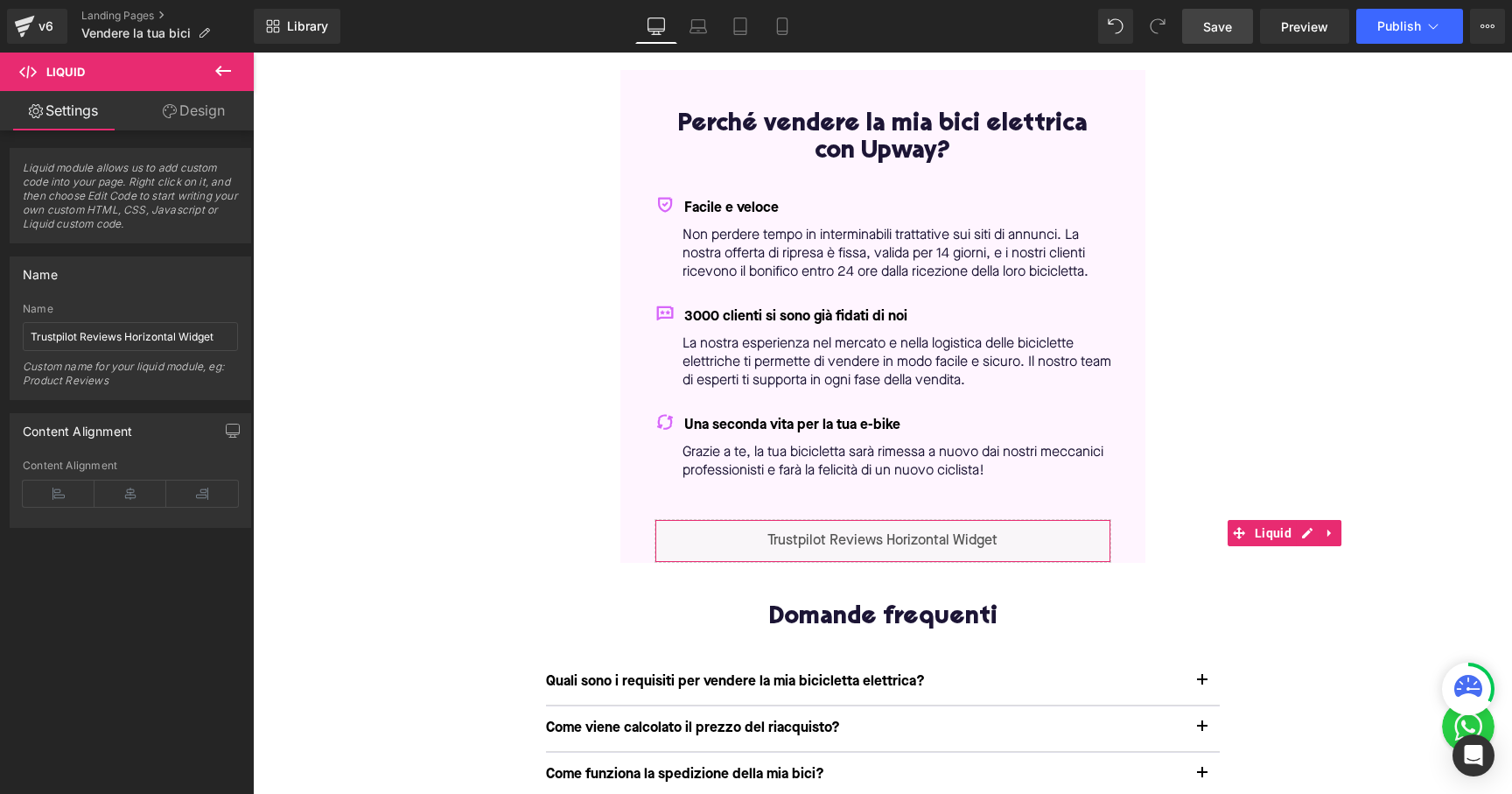
click at [1254, 438] on div "Liquid Row Perché vendere la mia bici elettrica con Upway? Heading Facile e vel…" at bounding box center [882, 768] width 1259 height 1568
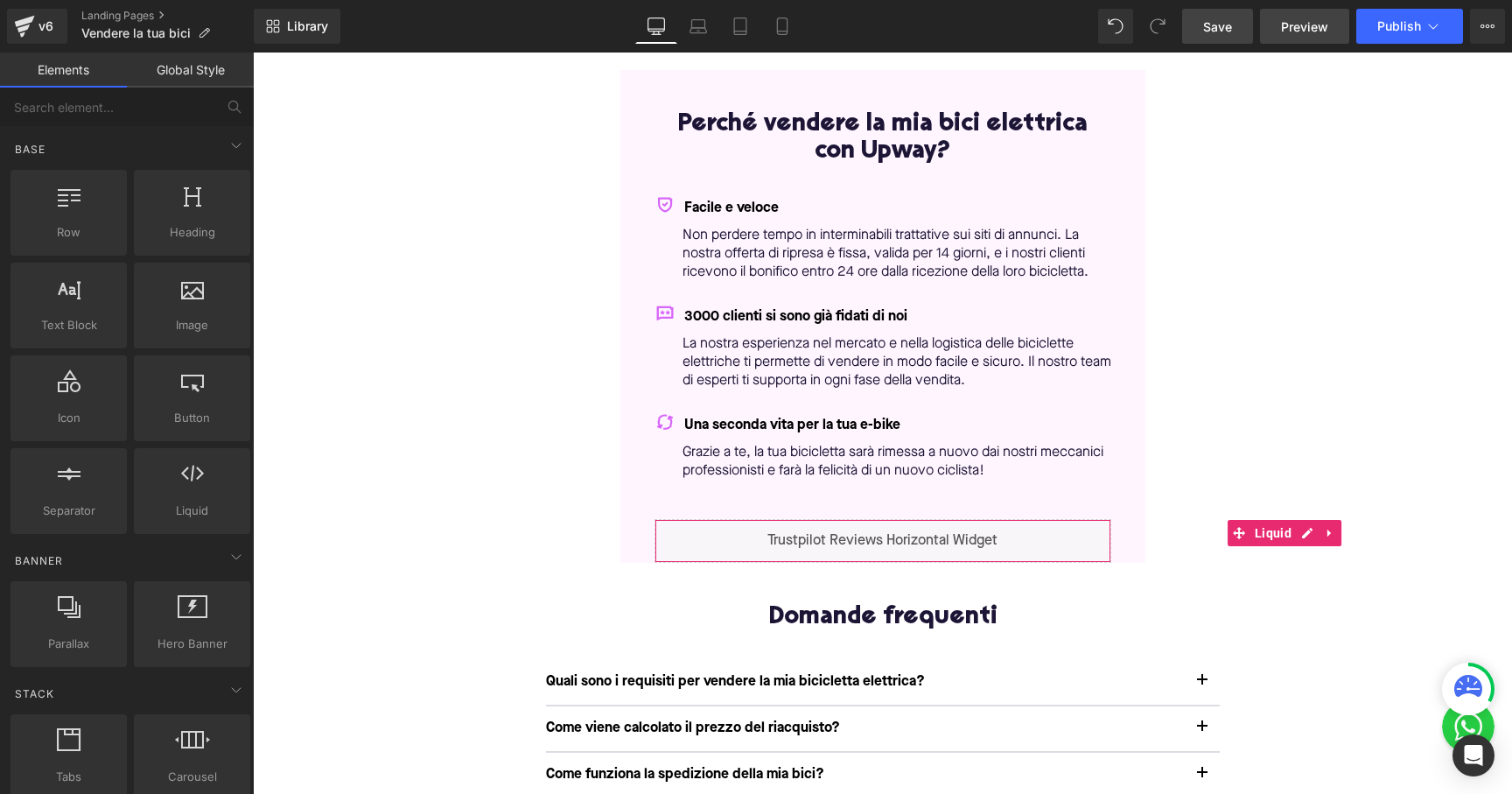
click at [1320, 27] on span "Preview" at bounding box center [1305, 27] width 48 height 19
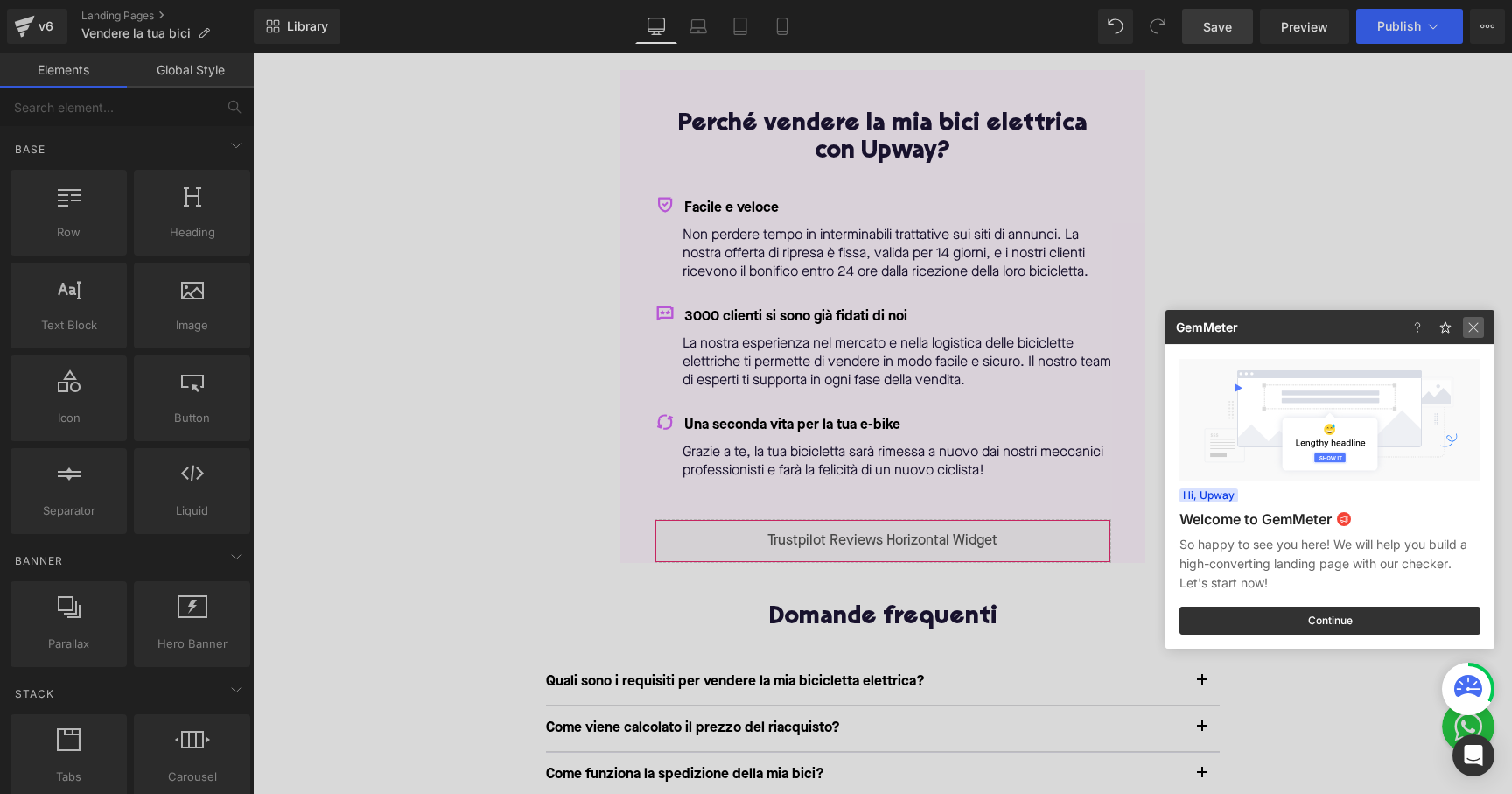
click at [1475, 327] on img at bounding box center [1474, 327] width 21 height 21
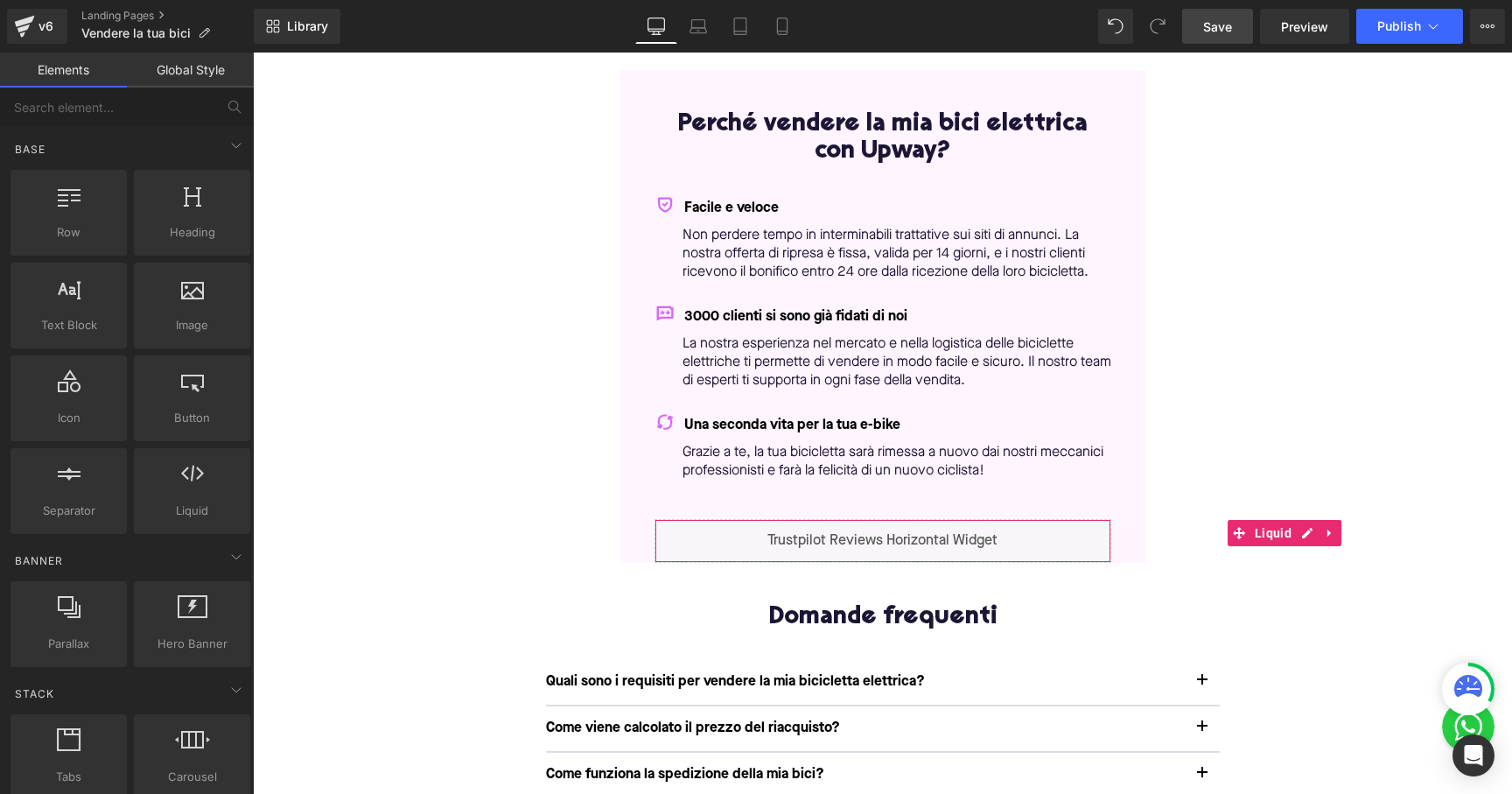
click at [1225, 41] on link "Save" at bounding box center [1218, 26] width 71 height 35
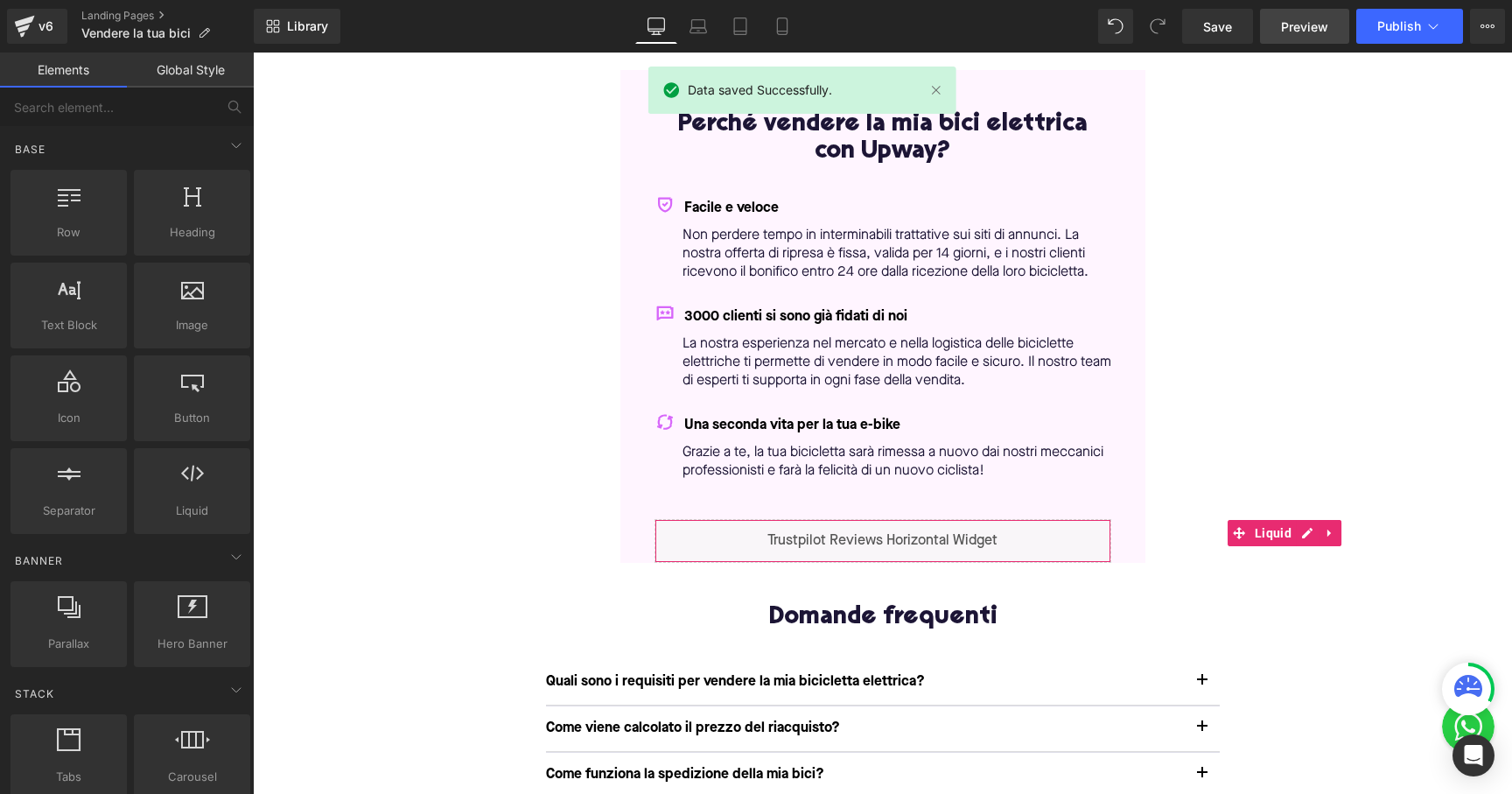
click at [1297, 28] on span "Preview" at bounding box center [1305, 27] width 48 height 19
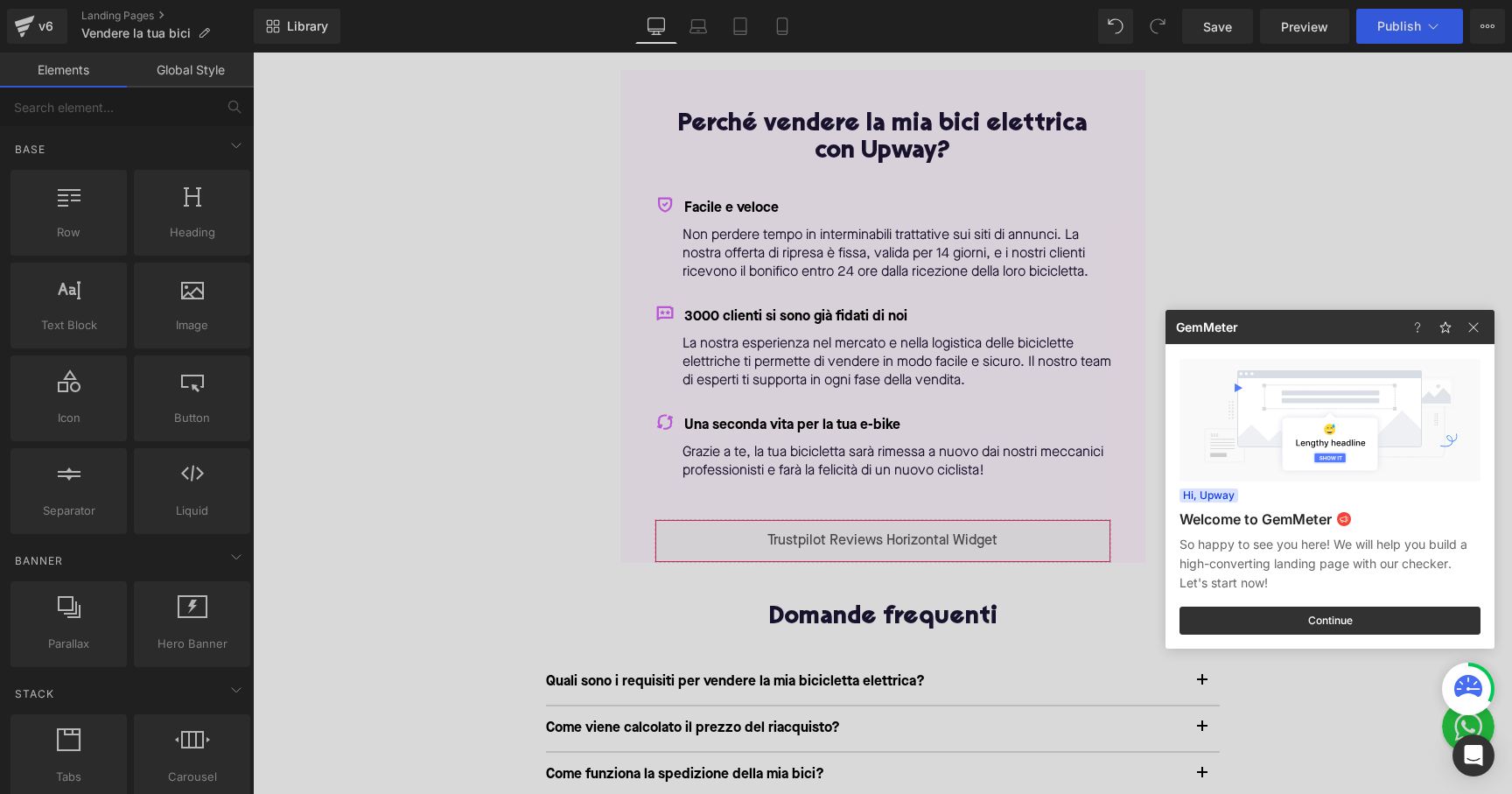
click at [957, 535] on div at bounding box center [756, 397] width 1512 height 794
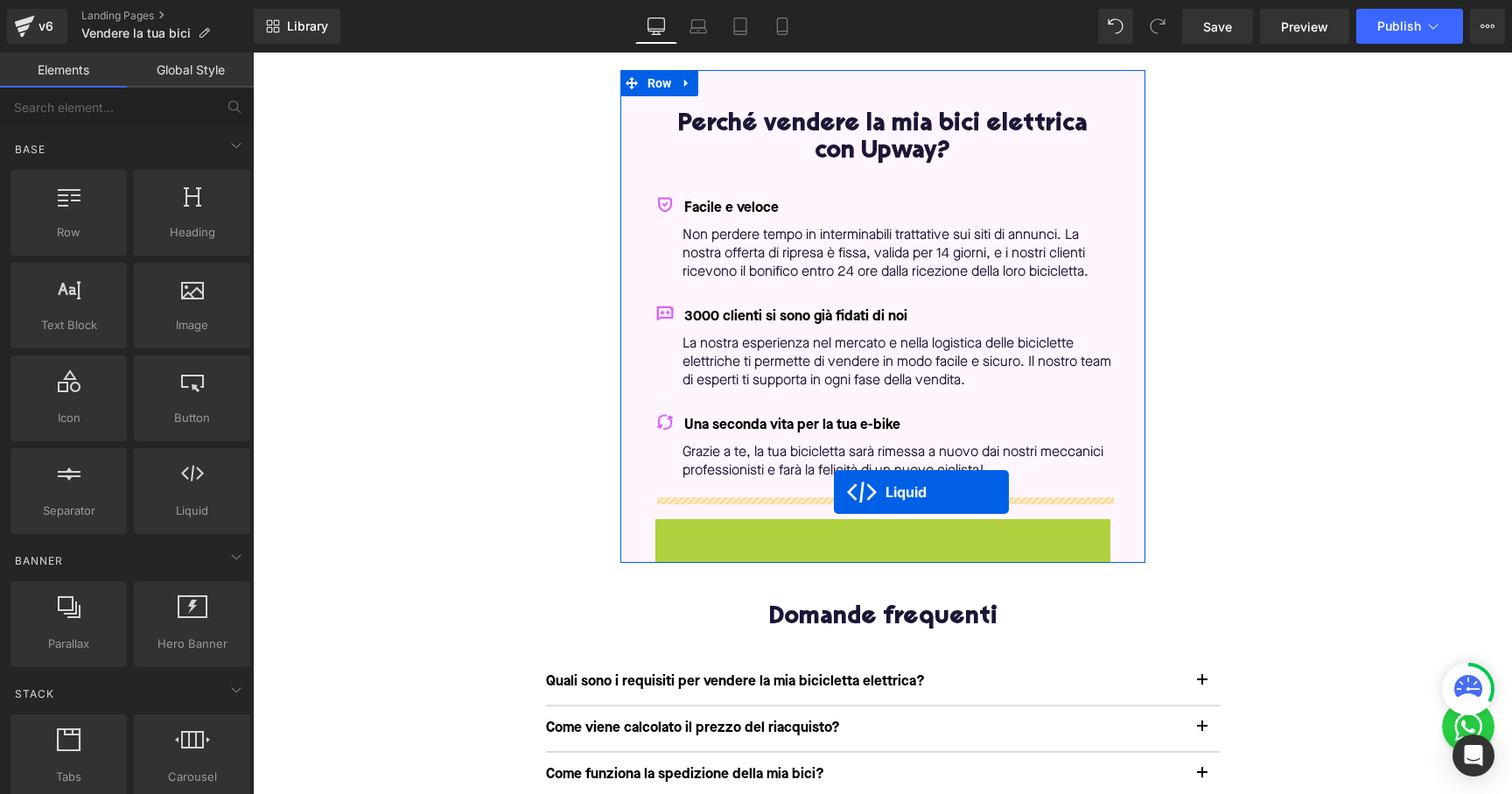
drag, startPoint x: 835, startPoint y: 525, endPoint x: 834, endPoint y: 492, distance: 33.0
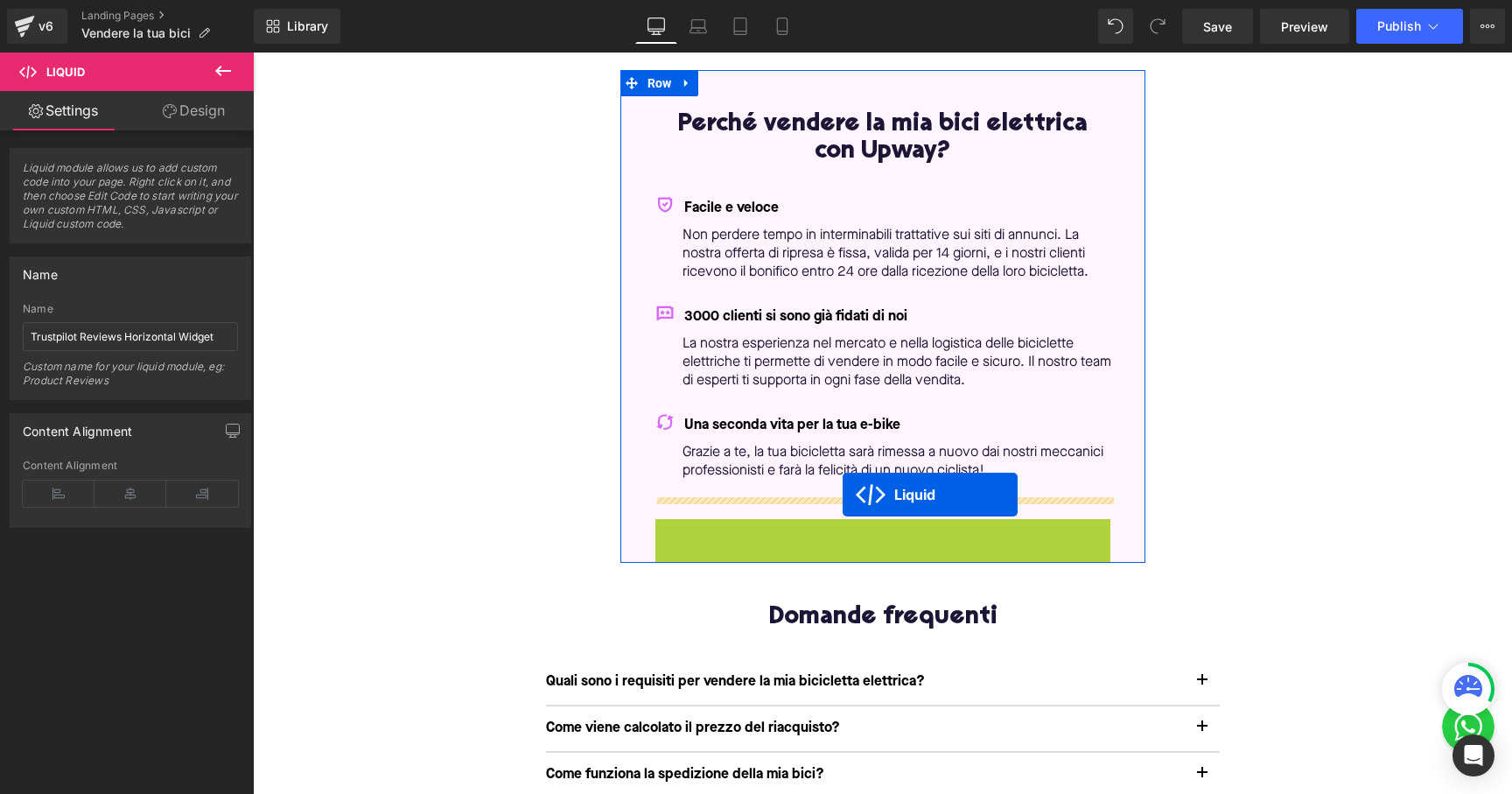
drag, startPoint x: 843, startPoint y: 527, endPoint x: 843, endPoint y: 495, distance: 32.0
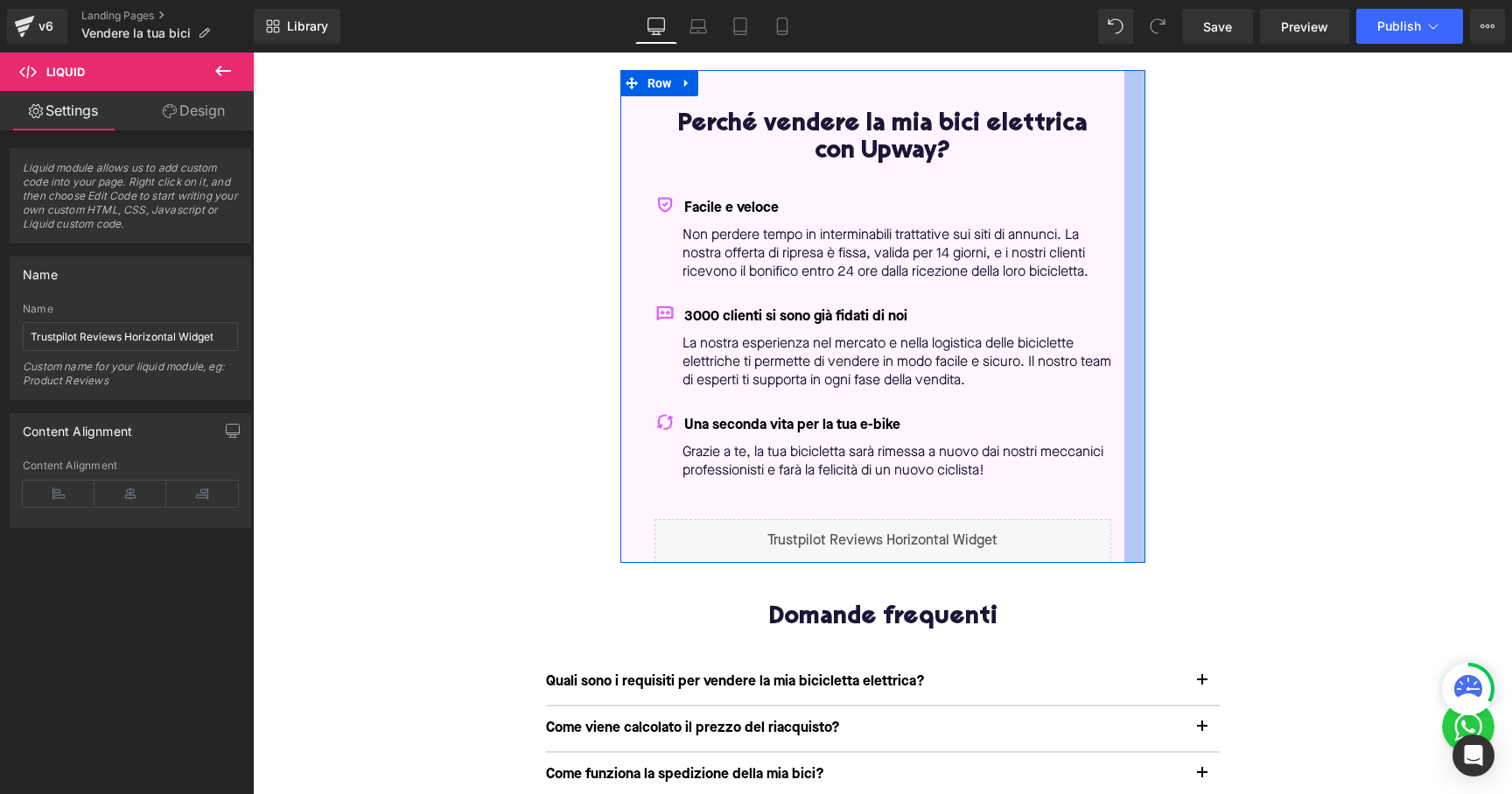
click at [1164, 517] on div "Liquid Row Perché vendere la mia bici elettrica con Upway? Heading Facile e vel…" at bounding box center [882, 768] width 1259 height 1568
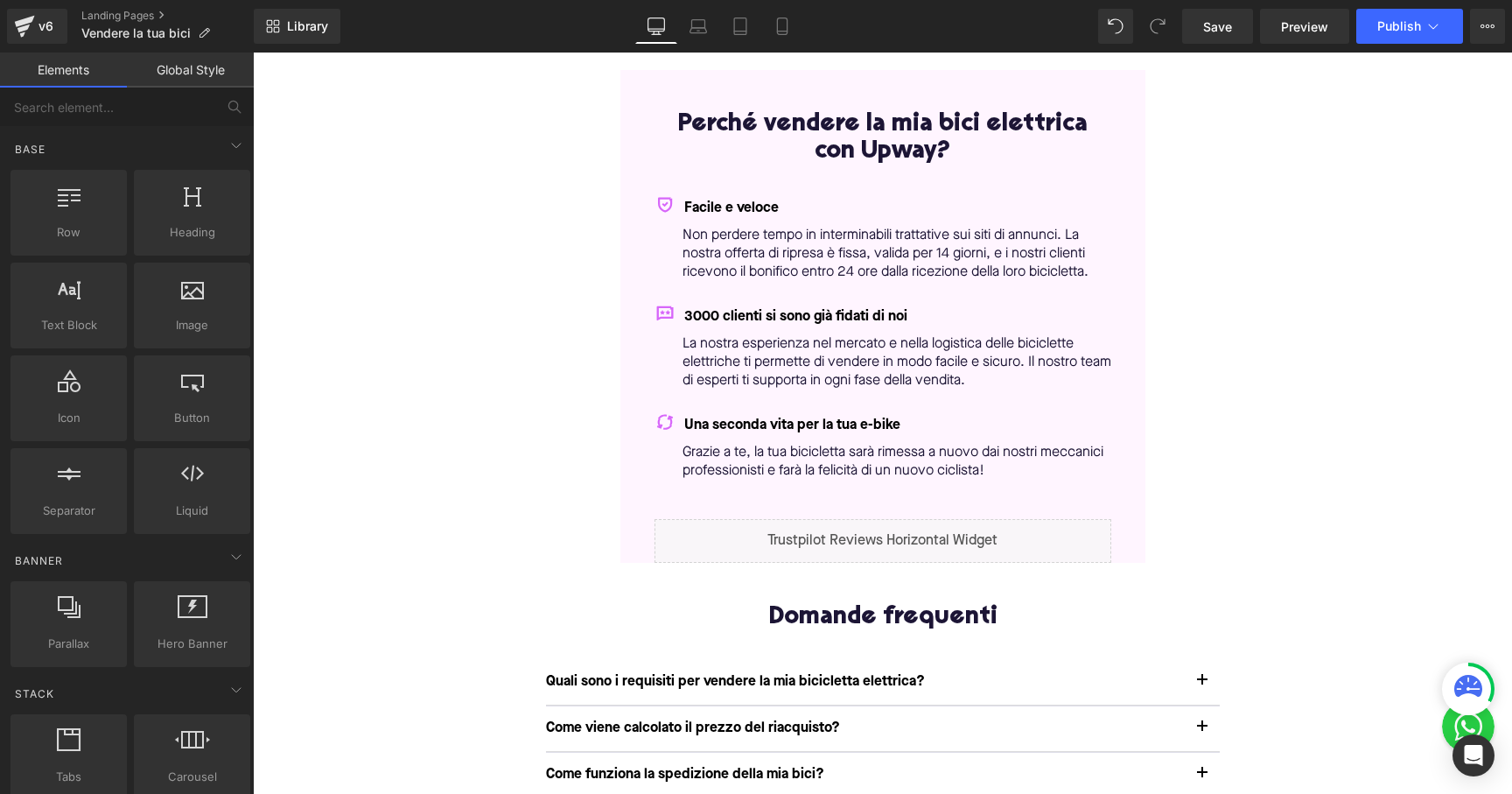
click at [1228, 457] on div "Liquid Row Perché vendere la mia bici elettrica con Upway? Heading Facile e vel…" at bounding box center [882, 768] width 1259 height 1568
click at [1226, 22] on span "Save" at bounding box center [1217, 27] width 29 height 19
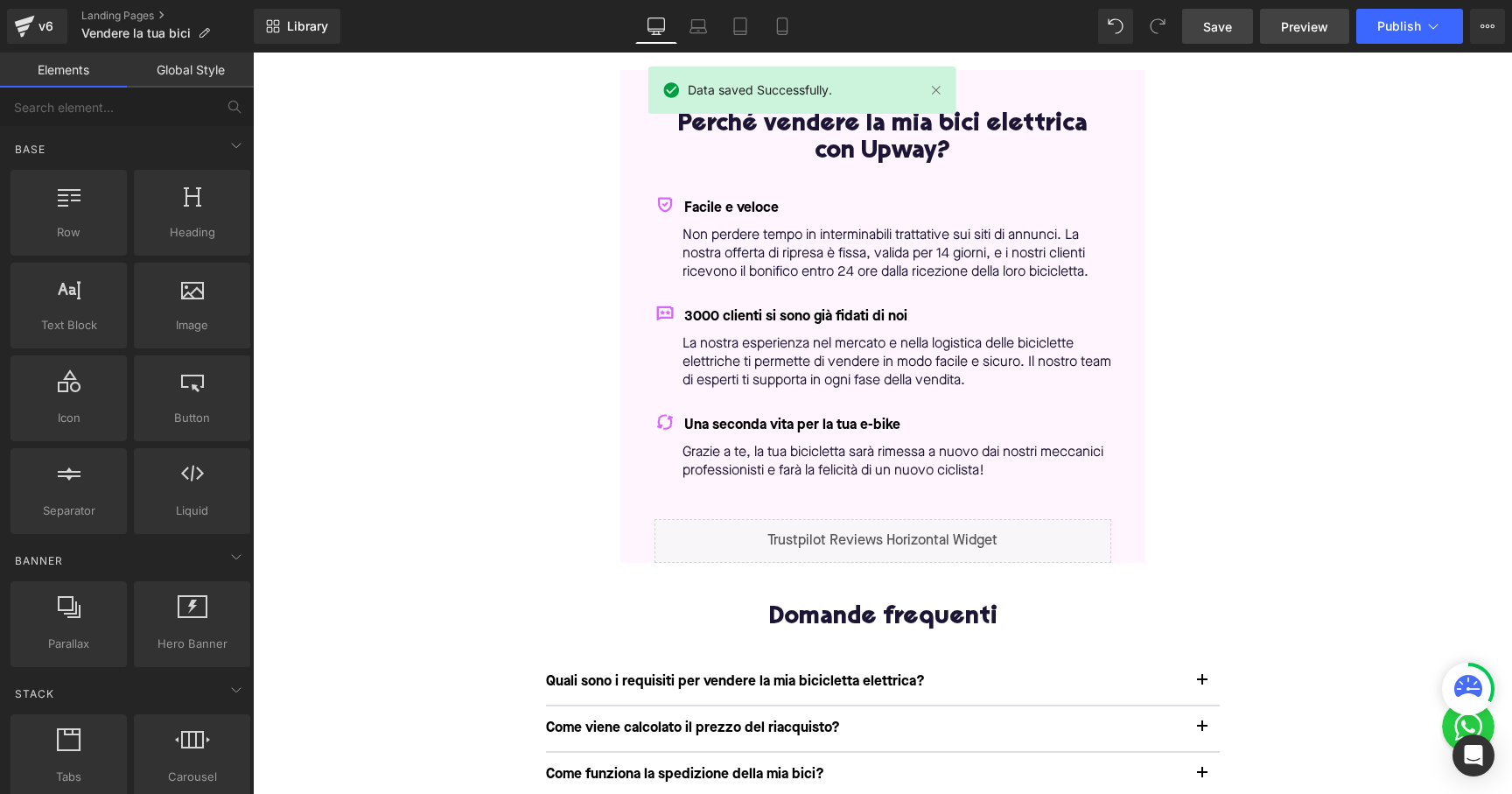
click at [1321, 26] on span "Preview" at bounding box center [1305, 27] width 48 height 19
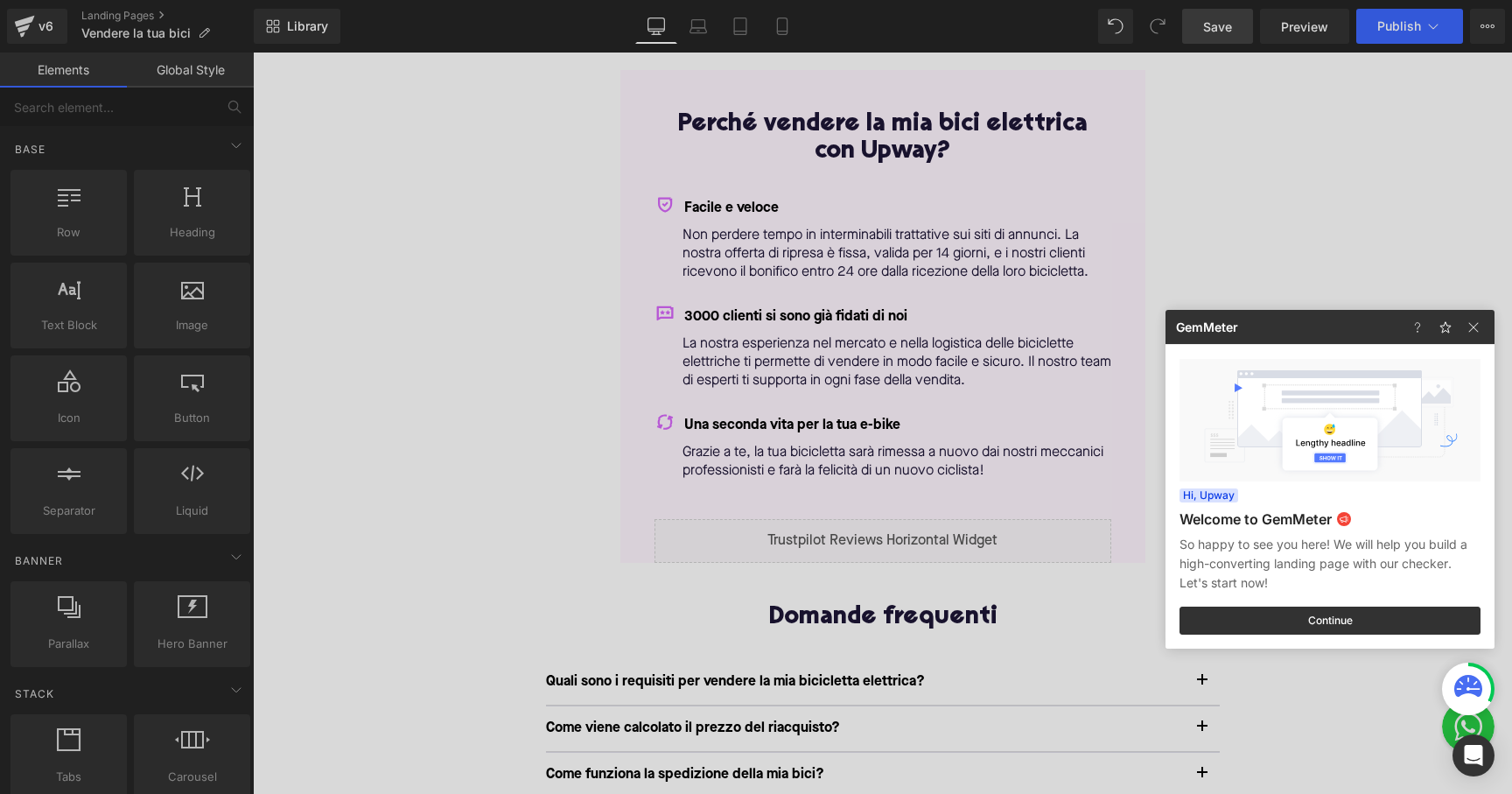
click at [1020, 440] on div at bounding box center [756, 397] width 1512 height 794
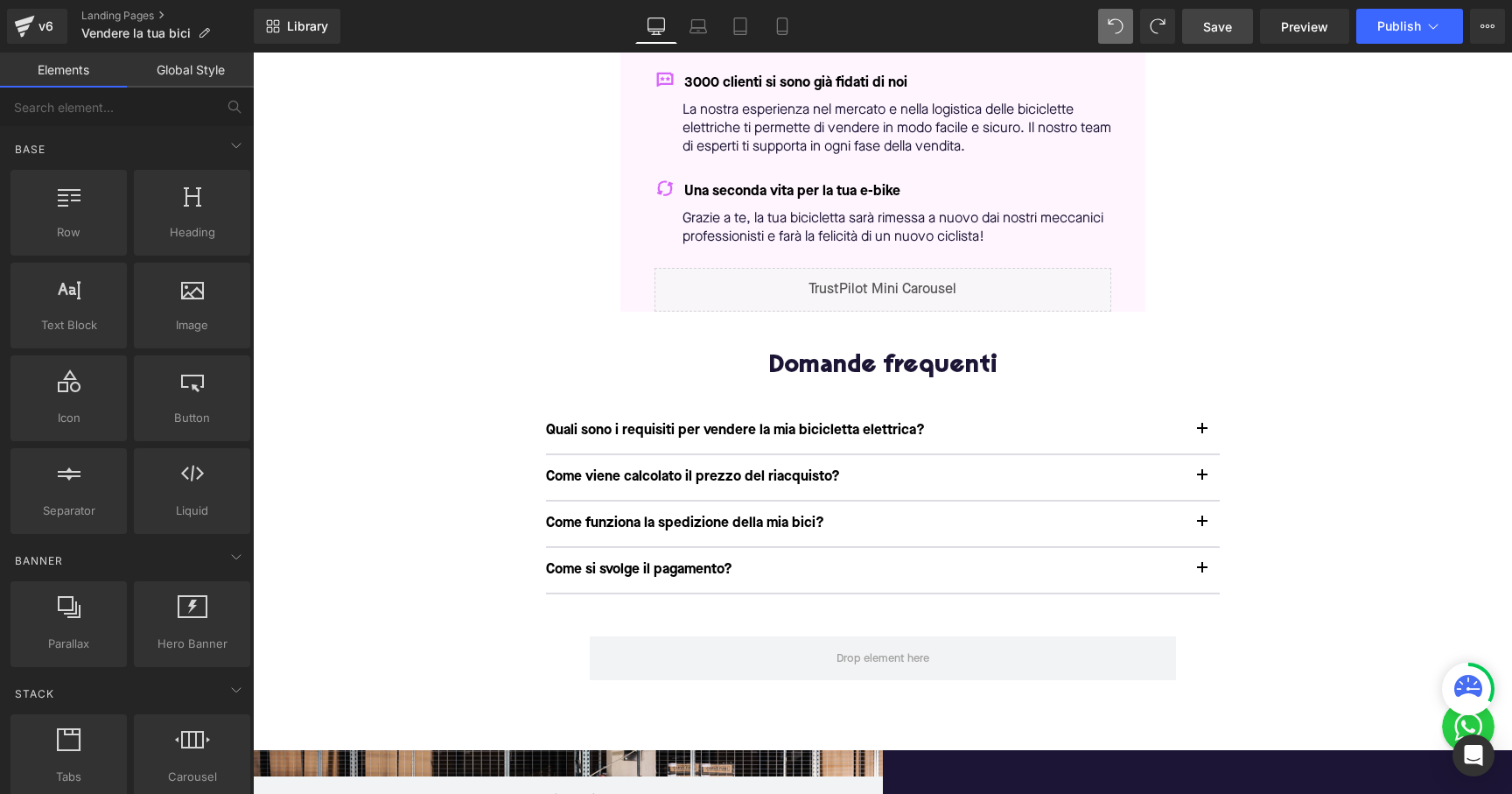
scroll to position [411, 0]
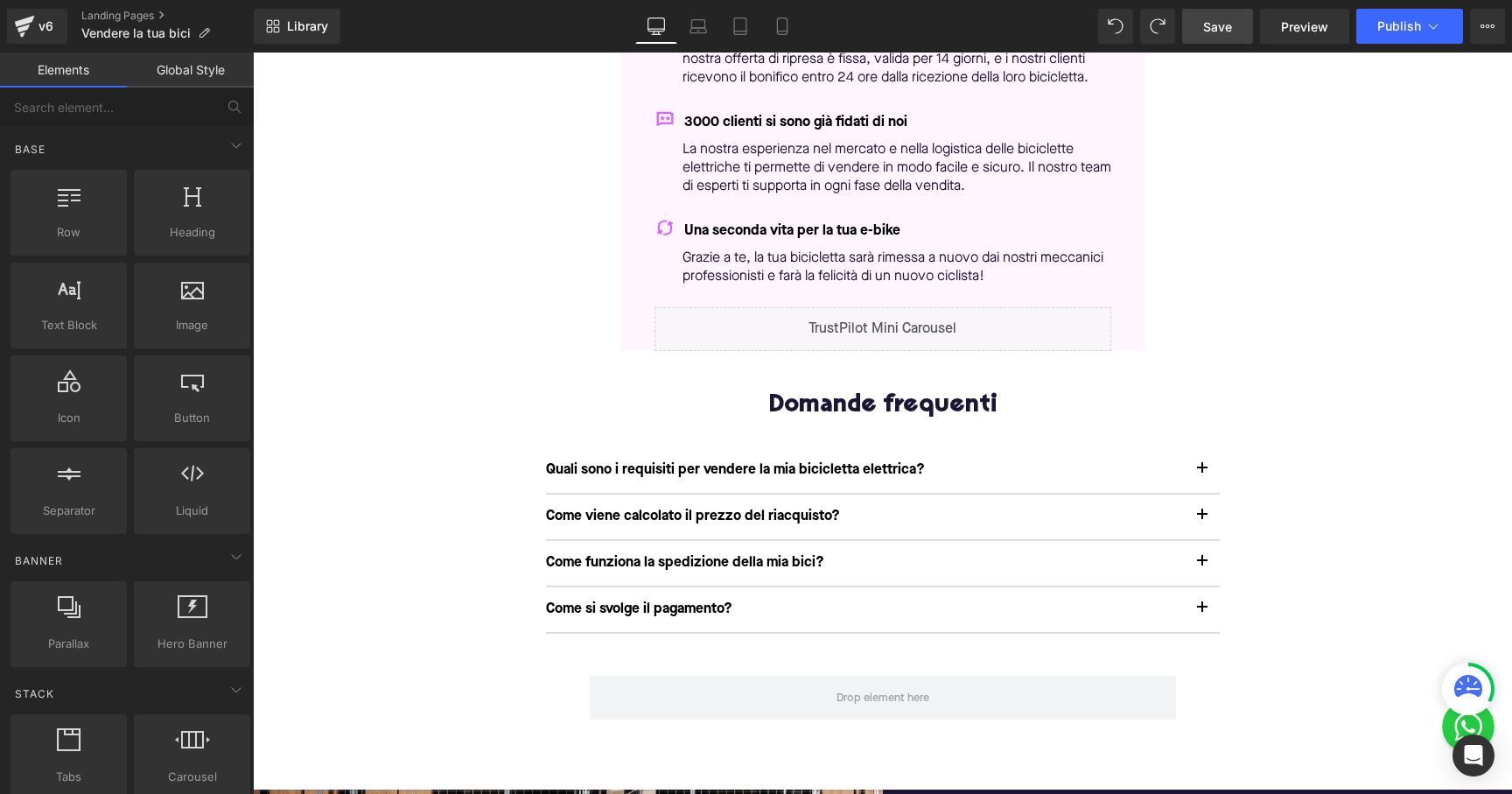
click at [1228, 35] on link "Save" at bounding box center [1218, 26] width 71 height 35
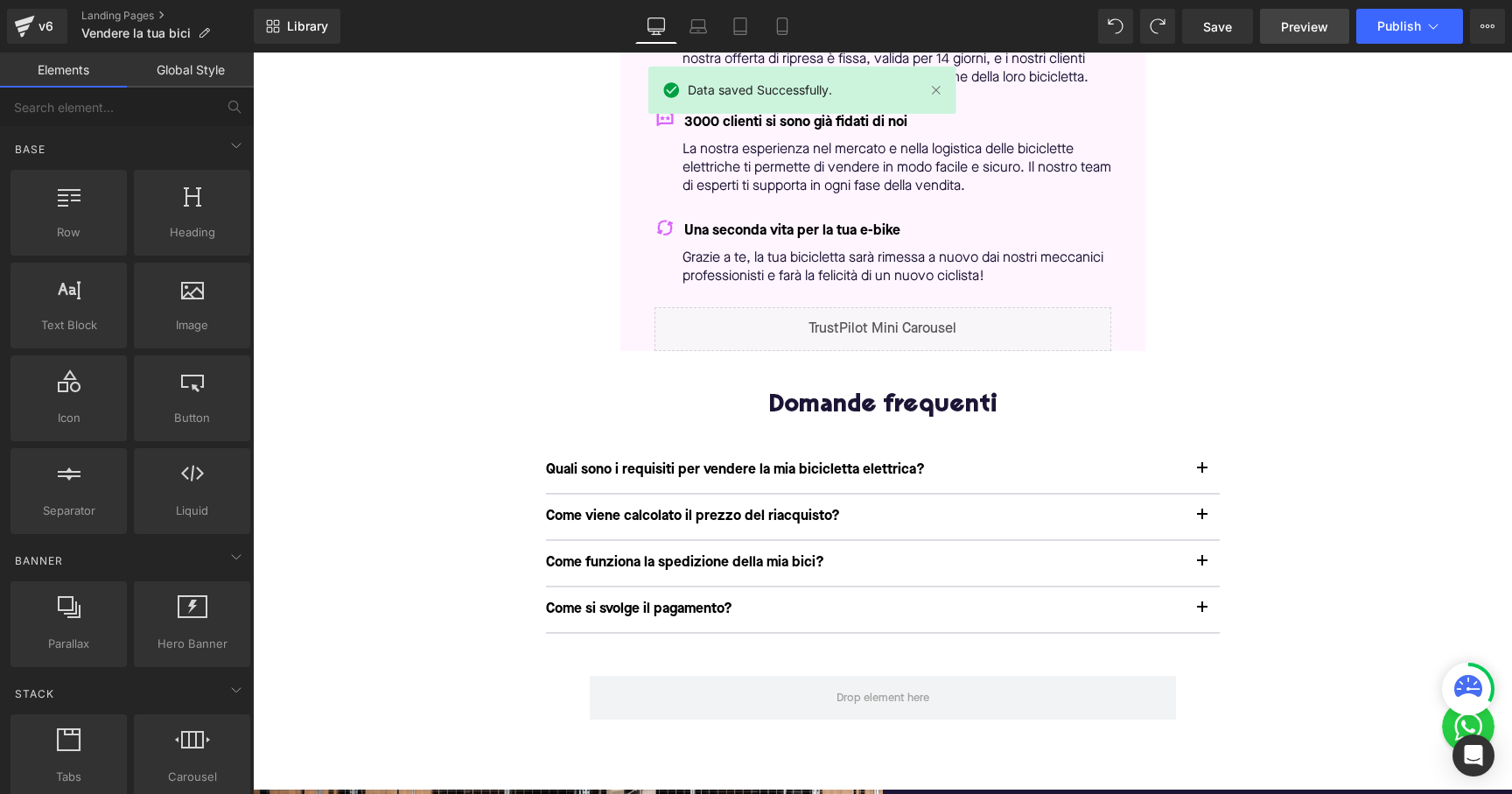
click at [1291, 23] on span "Preview" at bounding box center [1305, 27] width 48 height 19
